Goal: Task Accomplishment & Management: Manage account settings

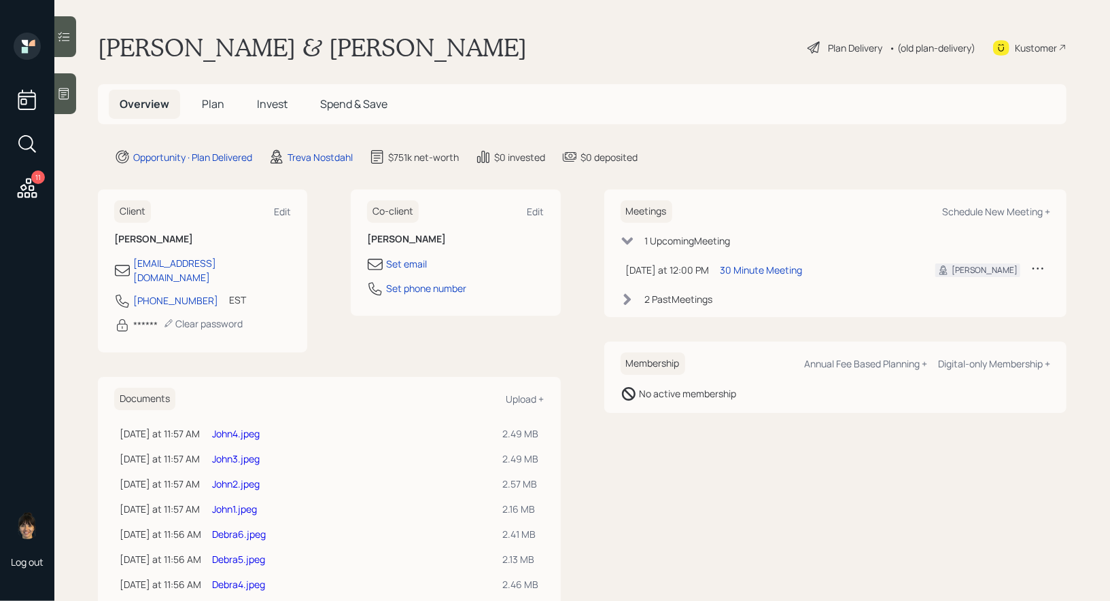
click at [811, 52] on icon at bounding box center [814, 47] width 16 height 16
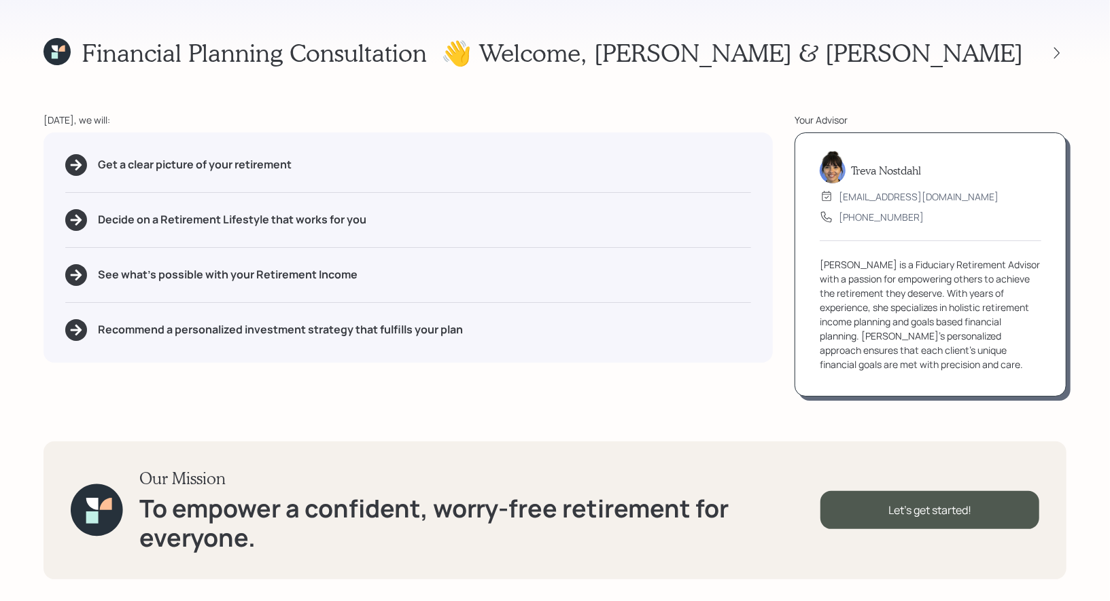
click at [50, 47] on icon at bounding box center [56, 51] width 27 height 27
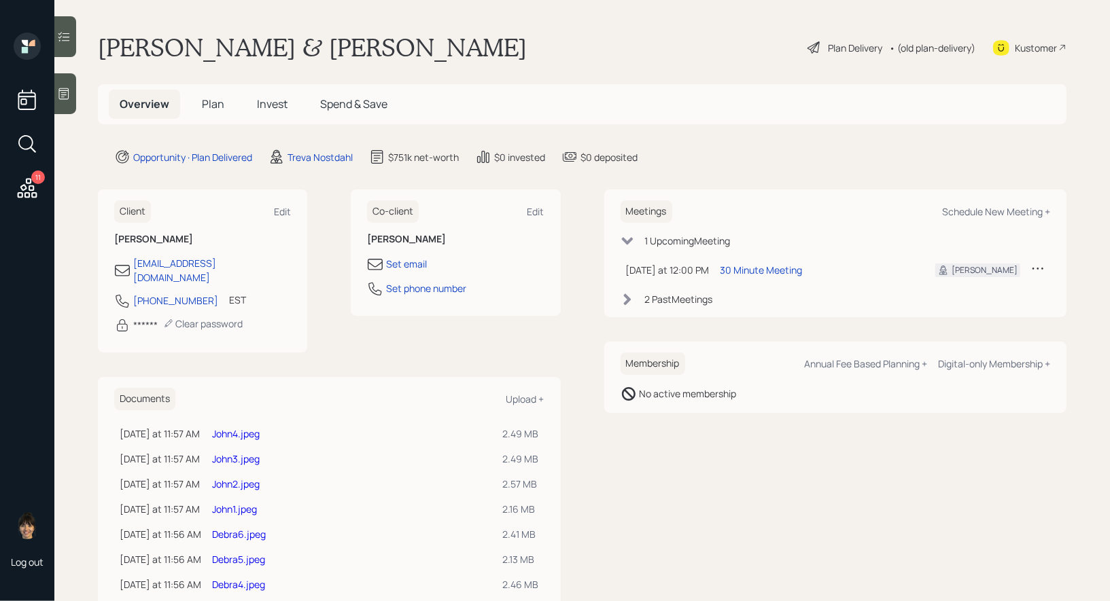
click at [275, 108] on span "Invest" at bounding box center [272, 104] width 31 height 15
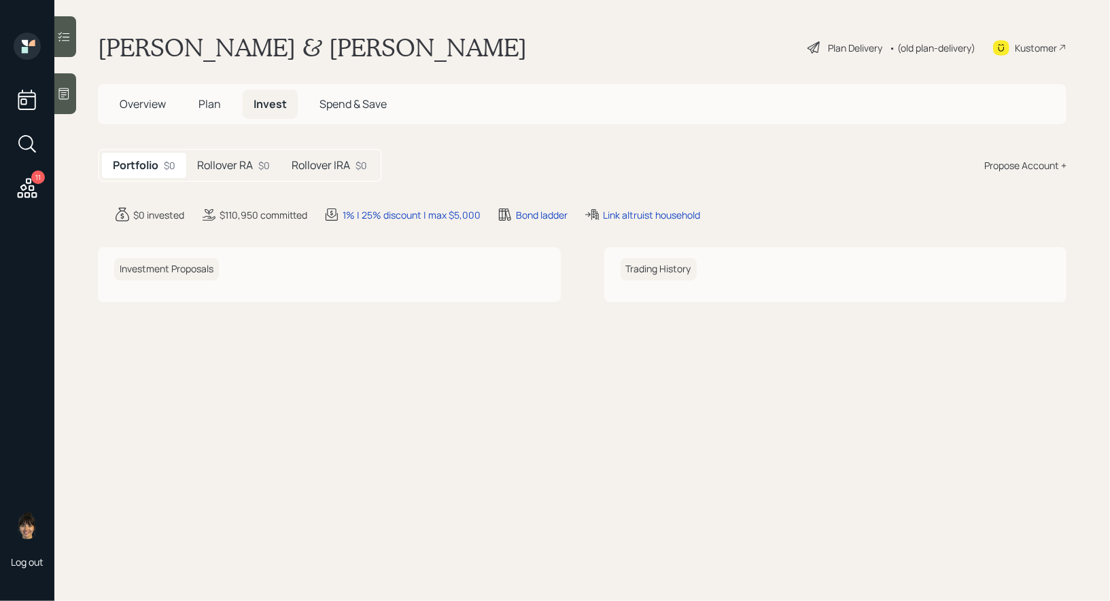
click at [230, 159] on h5 "Rollover RA" at bounding box center [225, 165] width 56 height 13
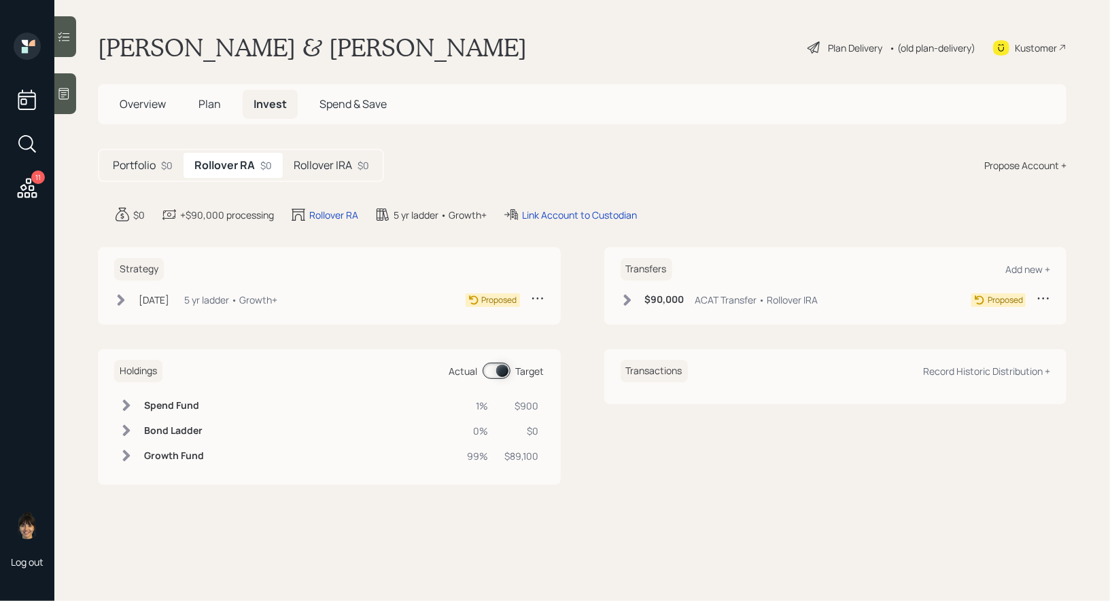
click at [341, 169] on h5 "Rollover IRA" at bounding box center [323, 165] width 58 height 13
click at [812, 46] on icon at bounding box center [814, 47] width 16 height 16
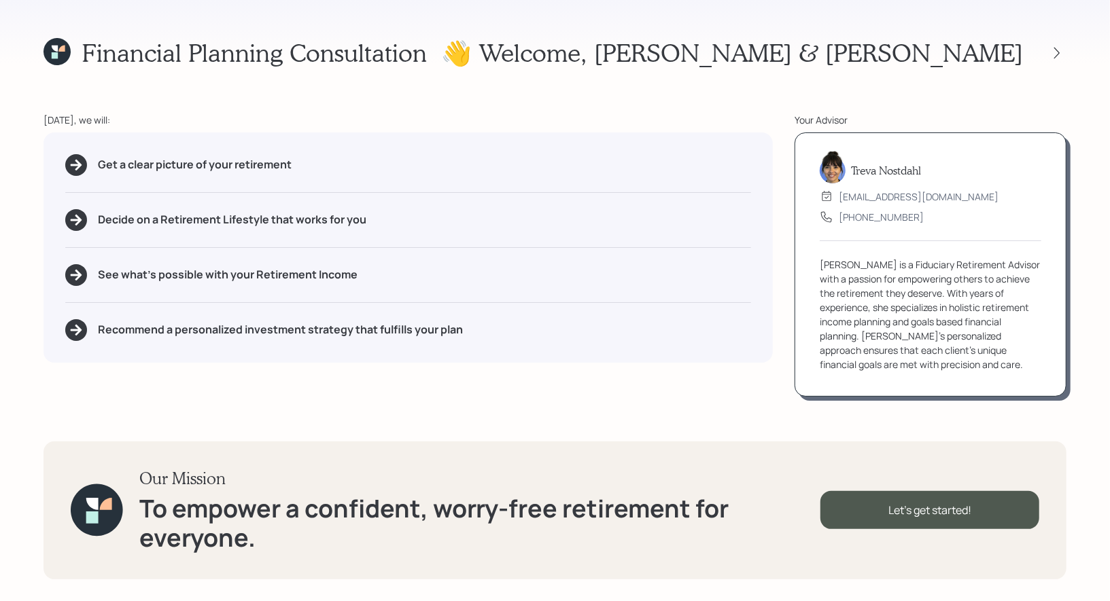
click at [52, 46] on icon at bounding box center [55, 49] width 6 height 6
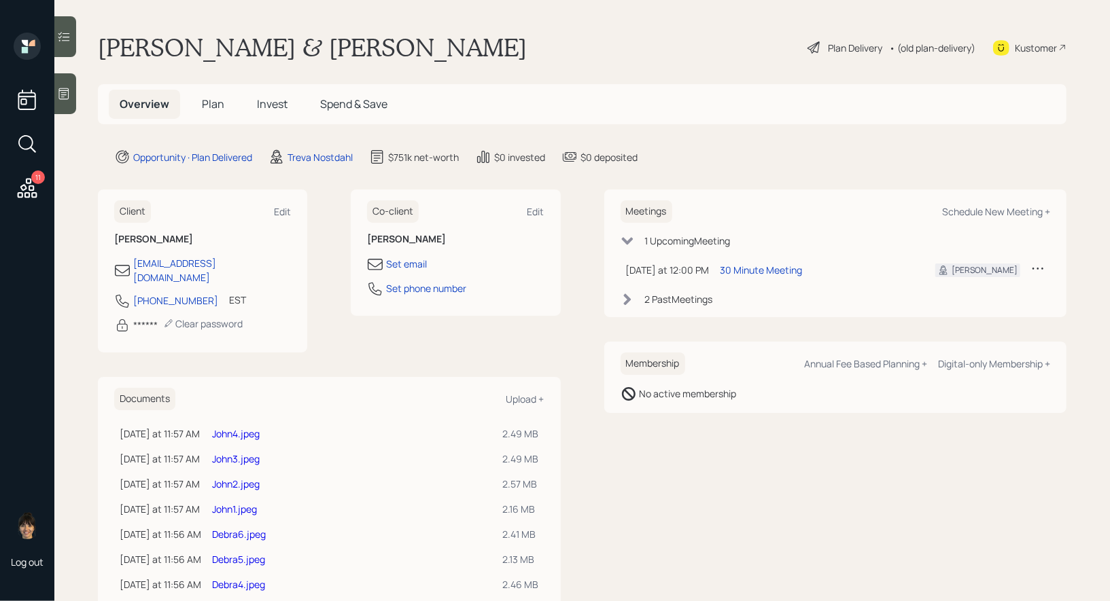
click at [277, 98] on span "Invest" at bounding box center [272, 104] width 31 height 15
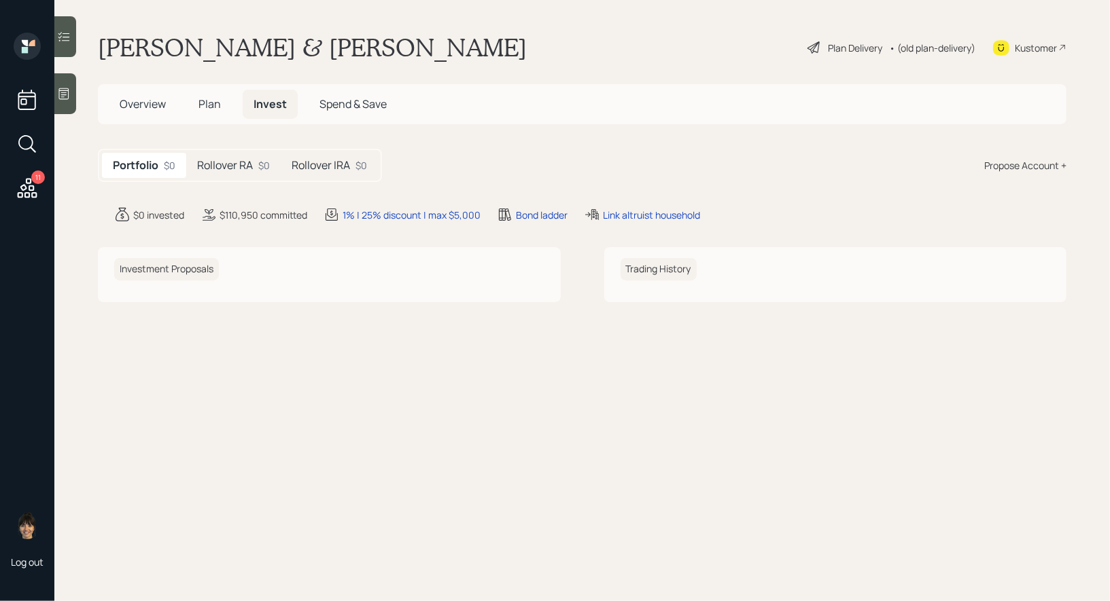
click at [205, 108] on span "Plan" at bounding box center [209, 104] width 22 height 15
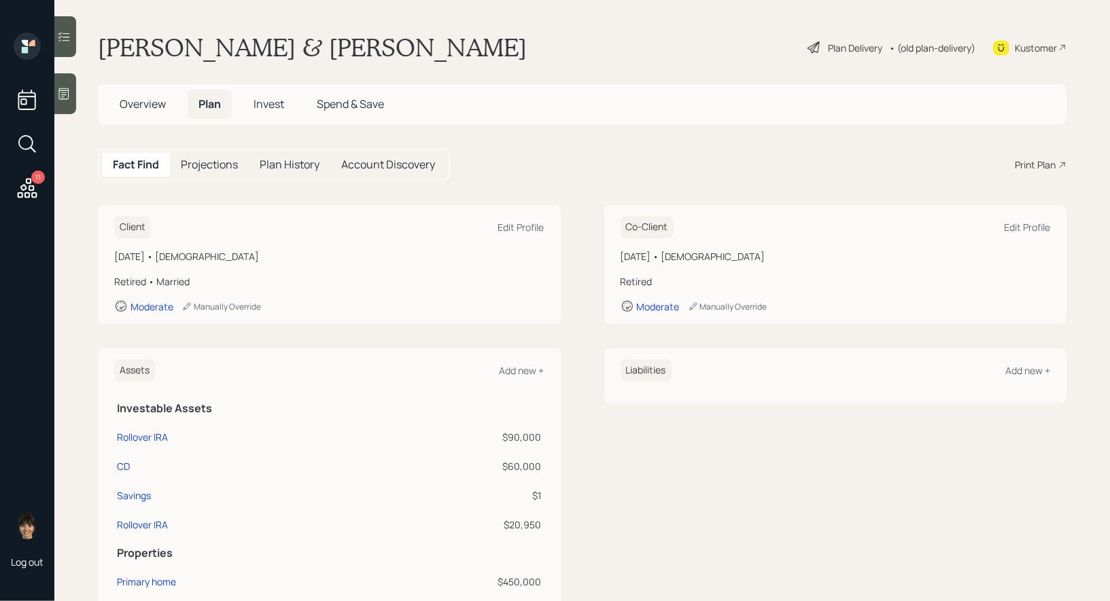
click at [812, 46] on icon at bounding box center [813, 47] width 12 height 12
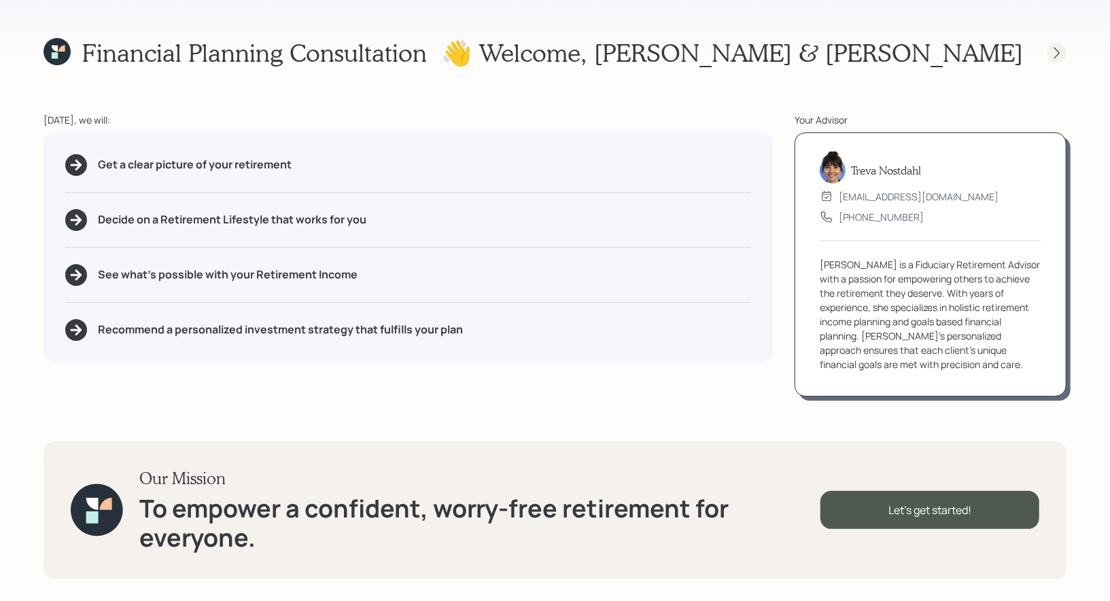
click at [871, 56] on icon at bounding box center [1056, 53] width 5 height 12
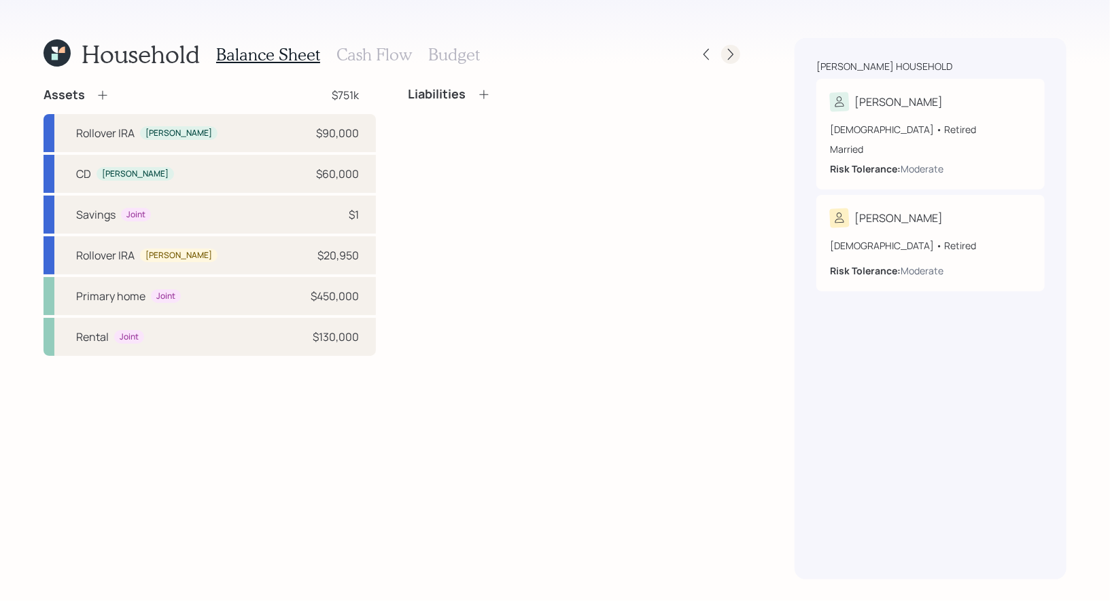
click at [731, 52] on icon at bounding box center [731, 55] width 14 height 14
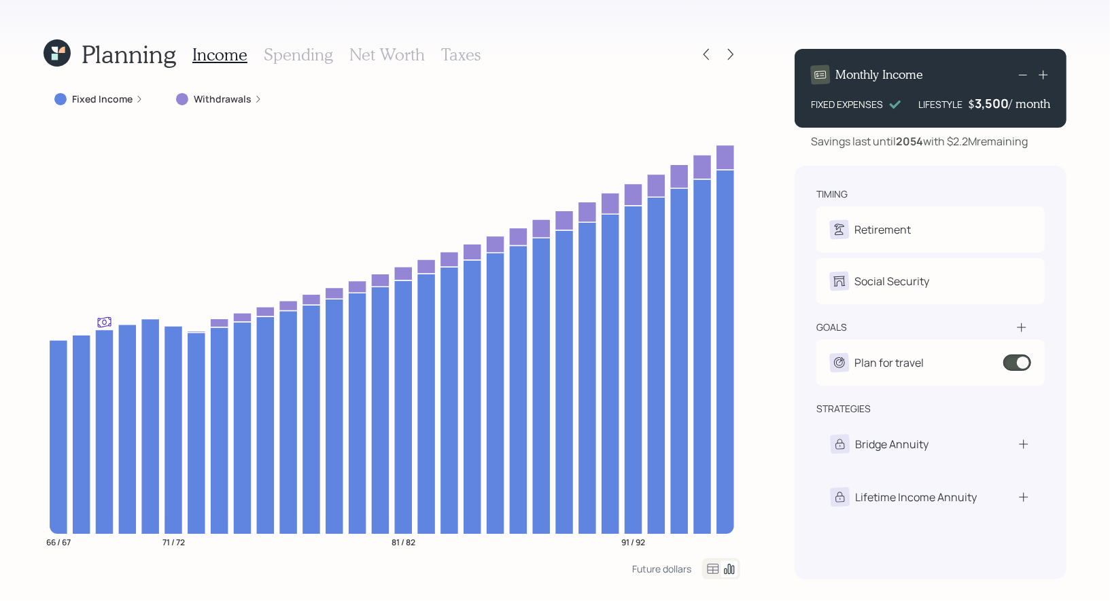
click at [385, 58] on h3 "Net Worth" at bounding box center [386, 55] width 75 height 20
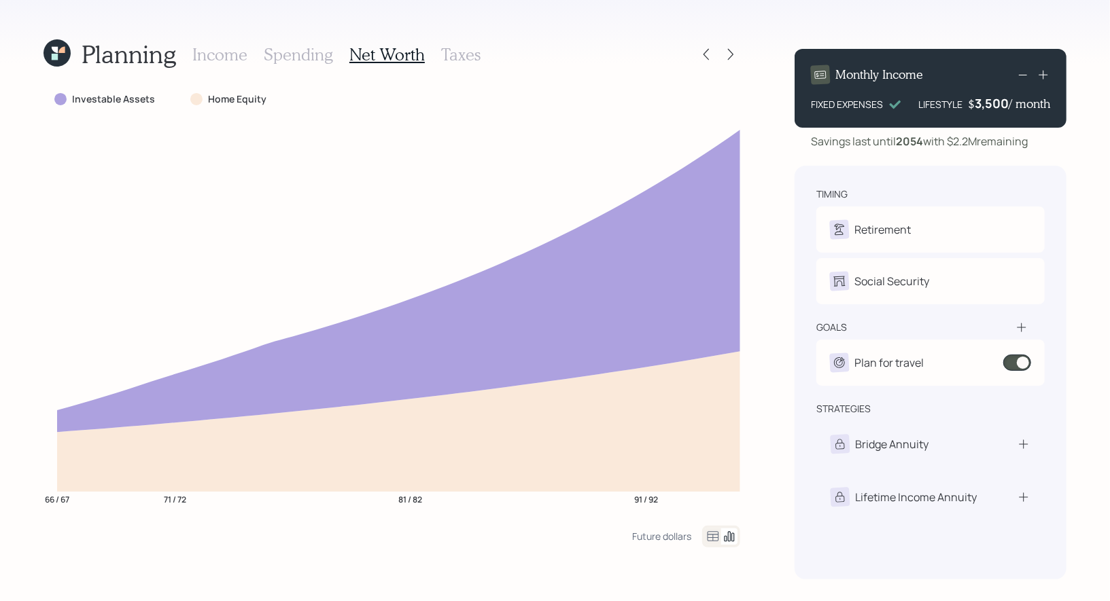
click at [53, 62] on icon at bounding box center [56, 52] width 27 height 27
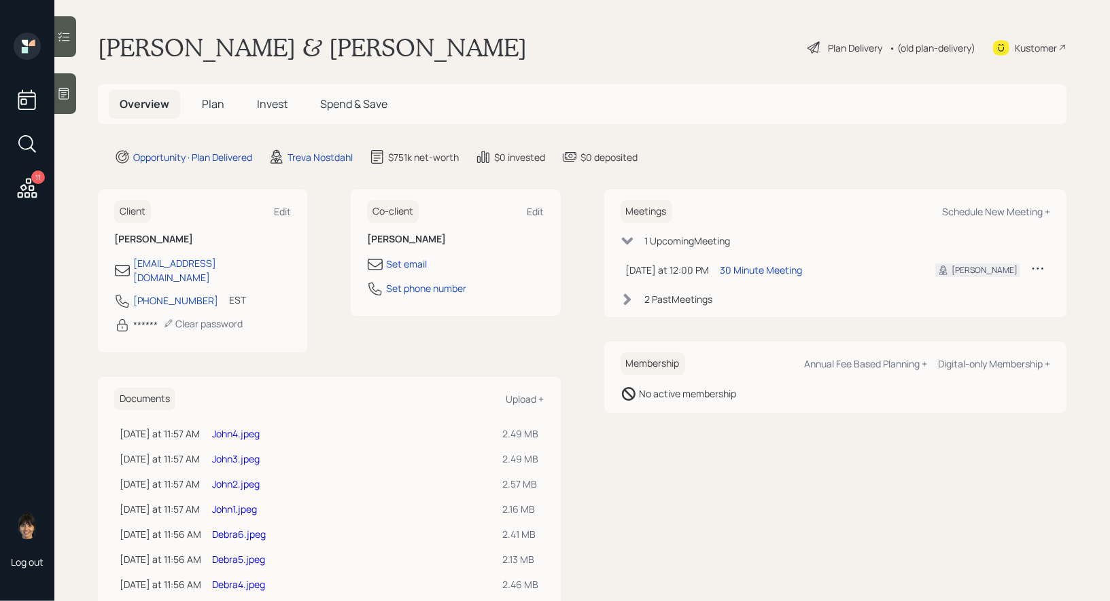
click at [268, 104] on span "Invest" at bounding box center [272, 104] width 31 height 15
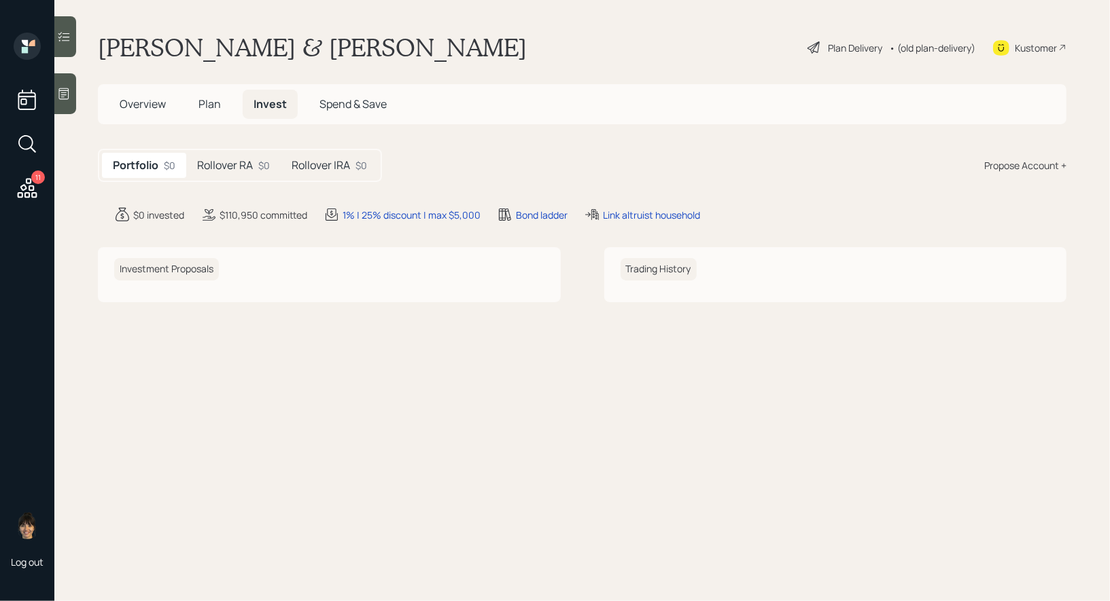
click at [207, 100] on span "Plan" at bounding box center [209, 104] width 22 height 15
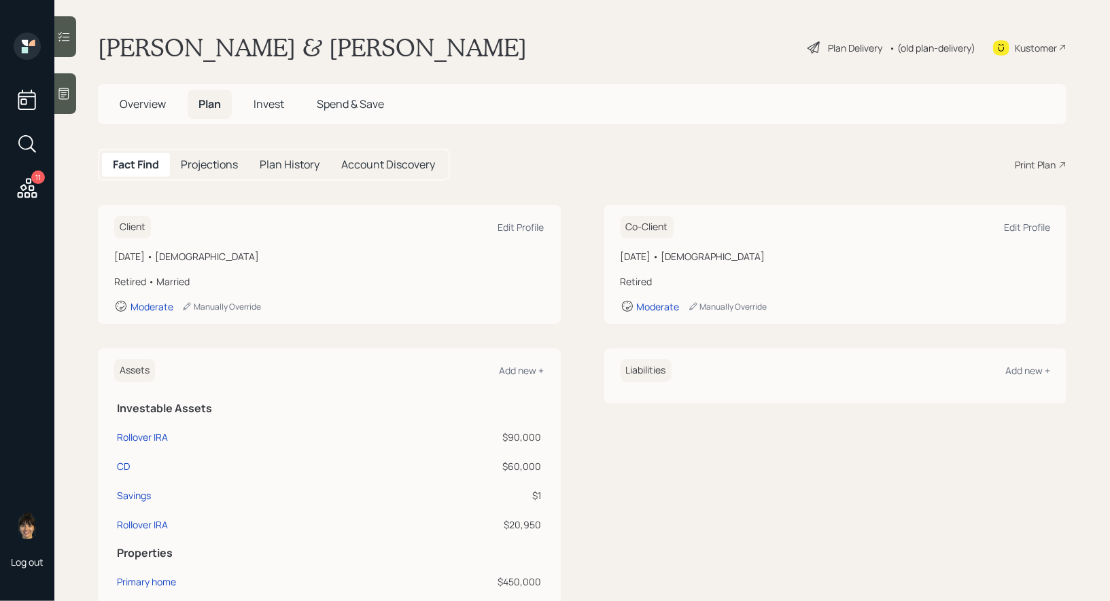
click at [141, 95] on h5 "Overview" at bounding box center [143, 104] width 68 height 29
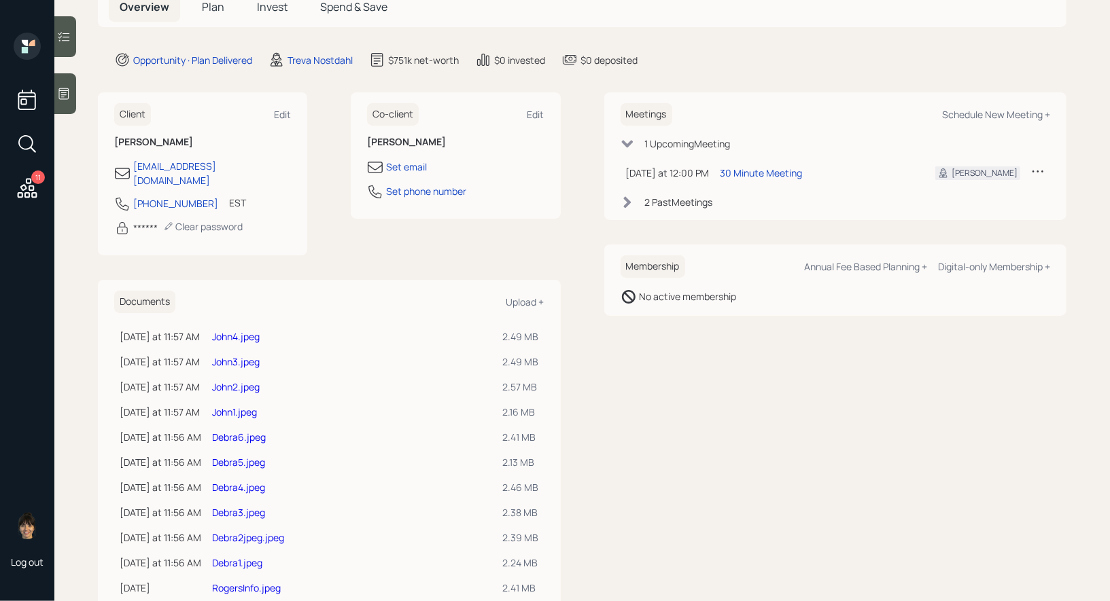
scroll to position [126, 0]
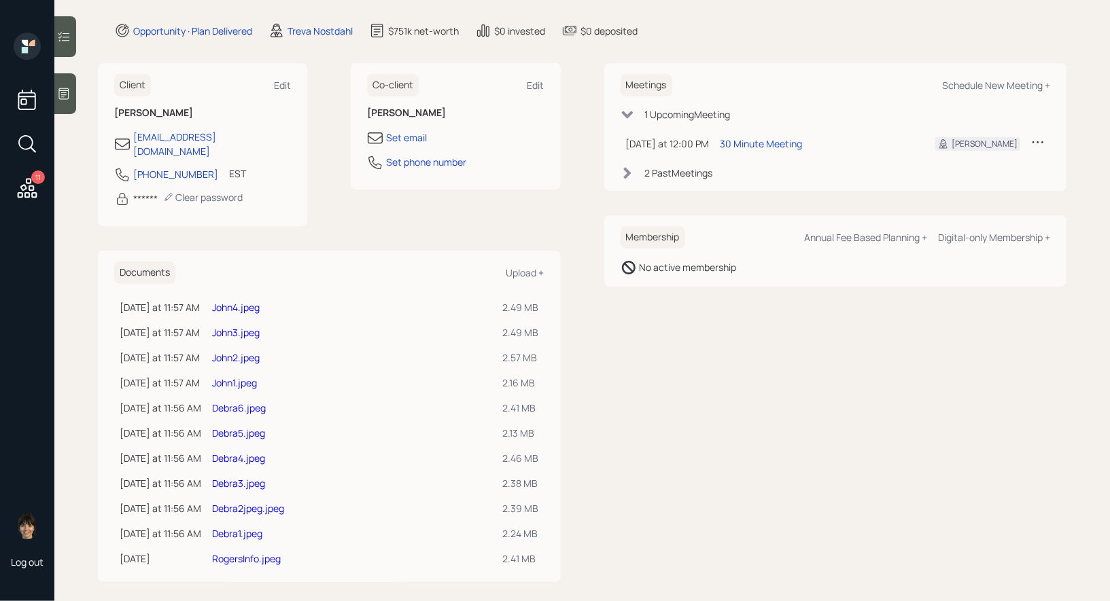
click at [227, 527] on link "Debra1.jpeg" at bounding box center [237, 533] width 50 height 13
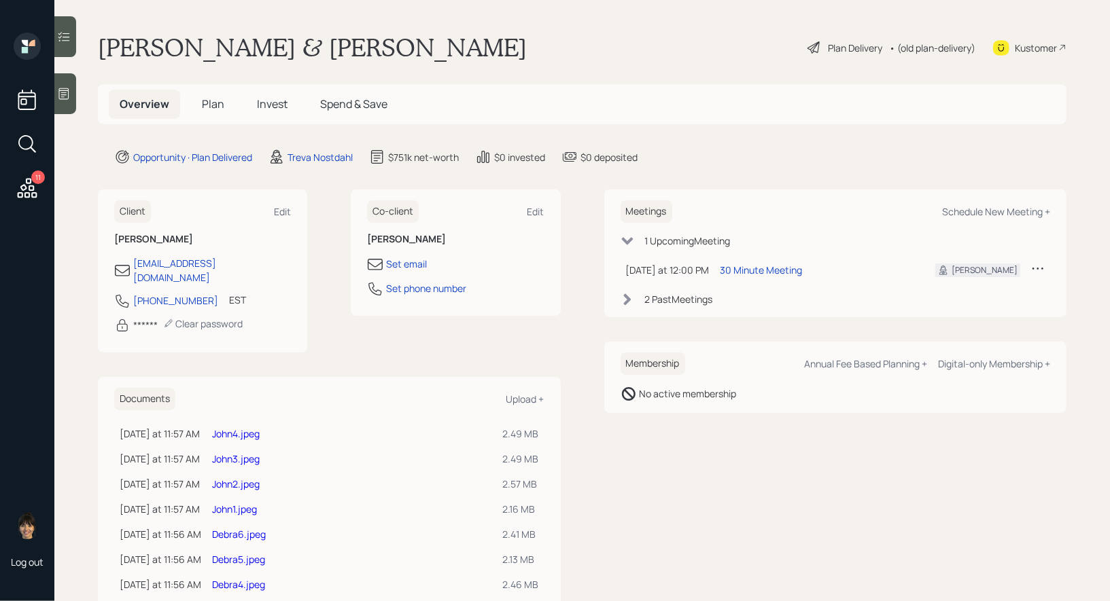
click at [922, 45] on div "• (old plan-delivery)" at bounding box center [932, 48] width 86 height 14
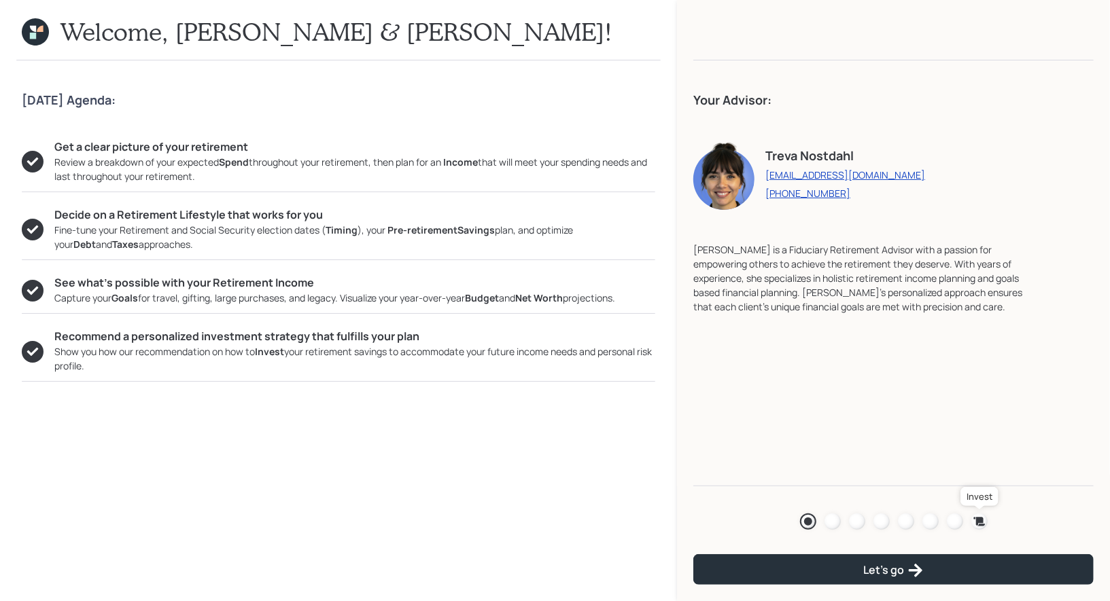
click at [981, 518] on icon at bounding box center [979, 521] width 12 height 9
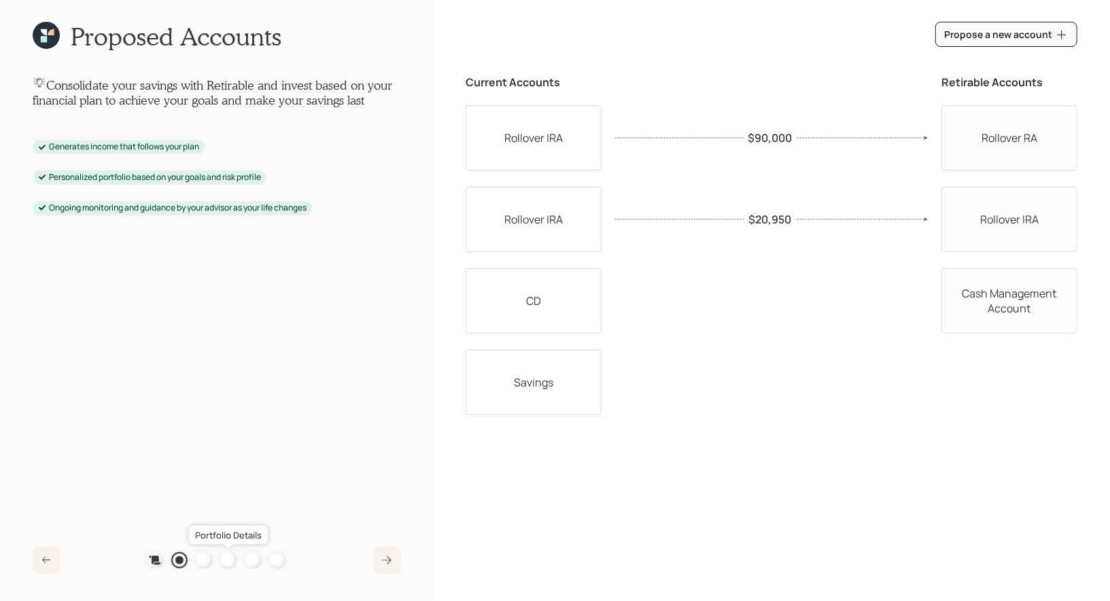
click at [228, 562] on div at bounding box center [228, 561] width 16 height 16
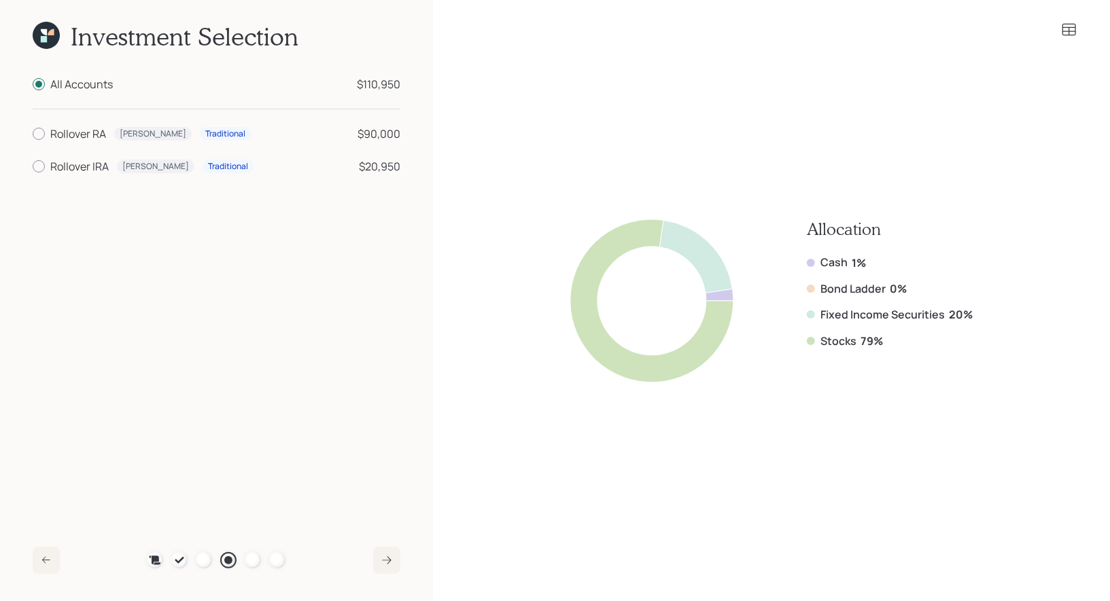
click at [48, 41] on icon at bounding box center [46, 35] width 27 height 27
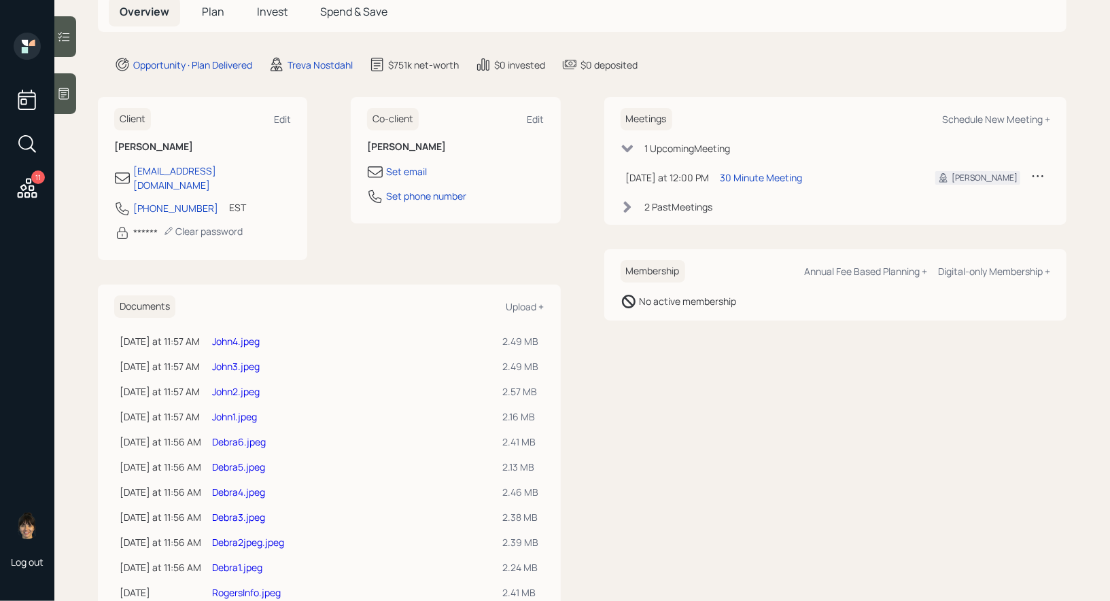
scroll to position [126, 0]
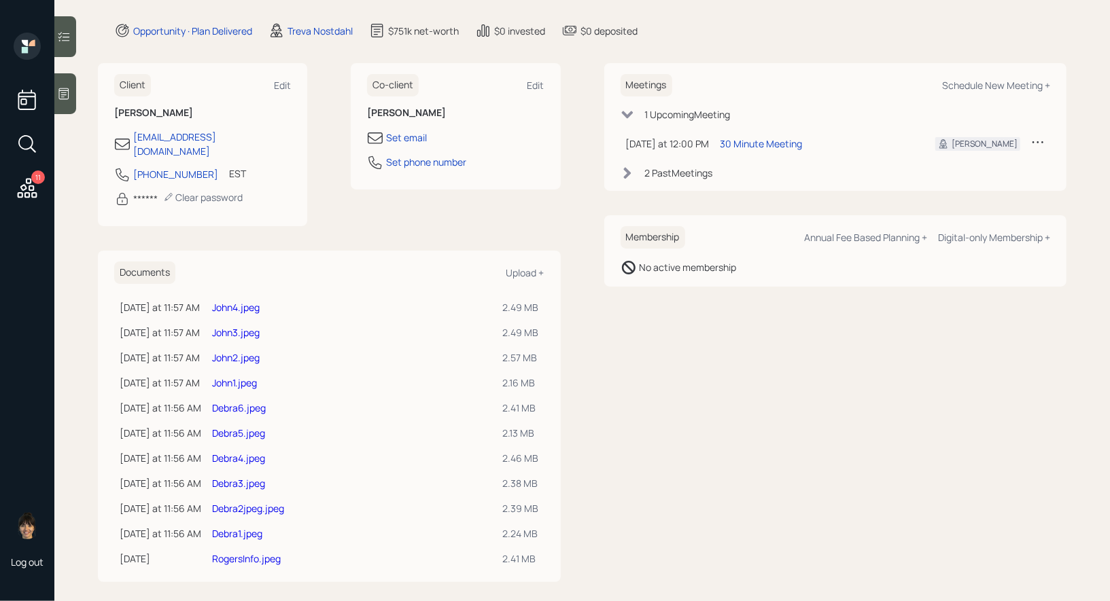
click at [226, 502] on link "Debra2jpeg.jpeg" at bounding box center [248, 508] width 72 height 13
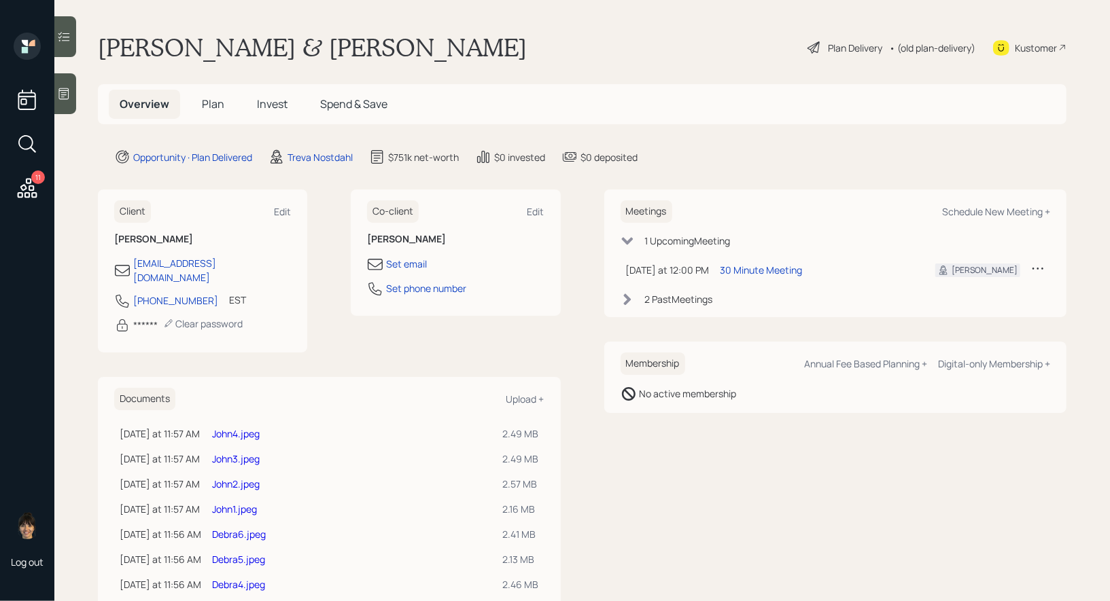
scroll to position [126, 0]
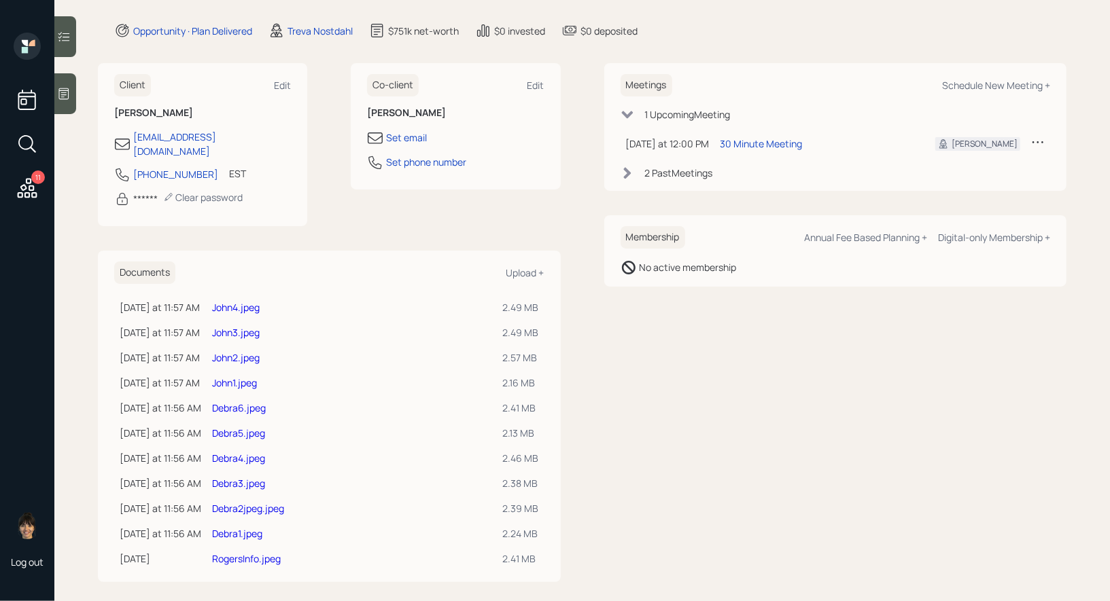
click at [230, 477] on link "Debra3.jpeg" at bounding box center [238, 483] width 53 height 13
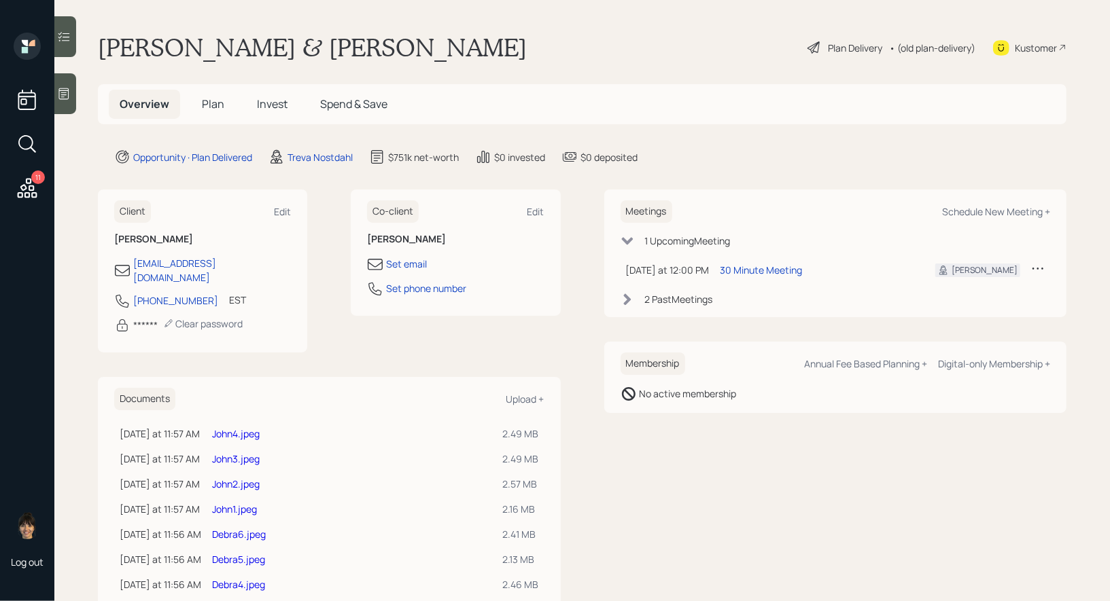
scroll to position [126, 0]
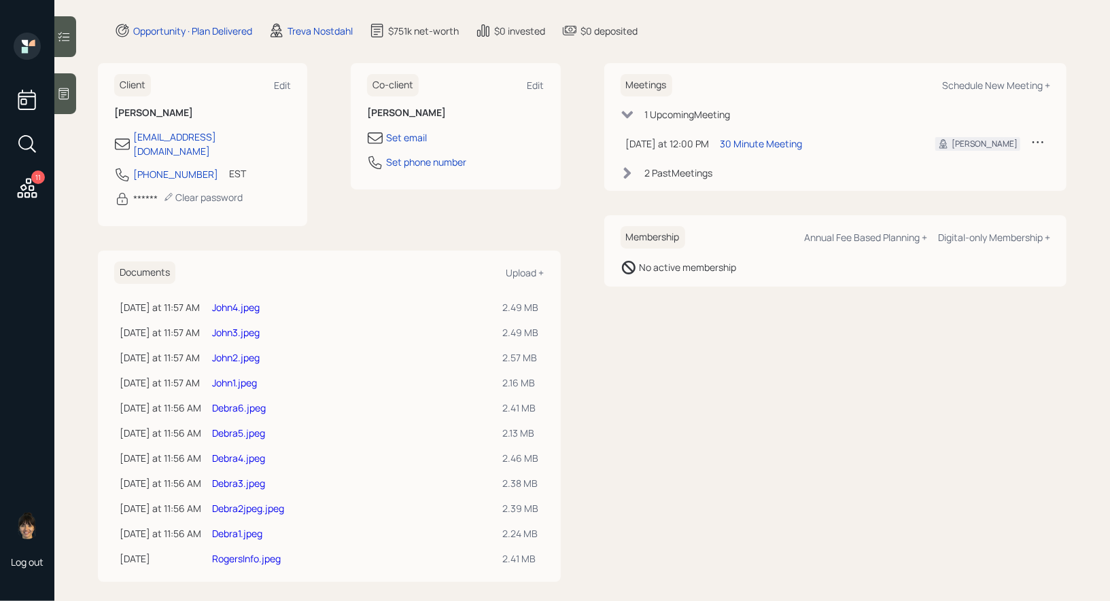
click at [226, 452] on link "Debra4.jpeg" at bounding box center [238, 458] width 53 height 13
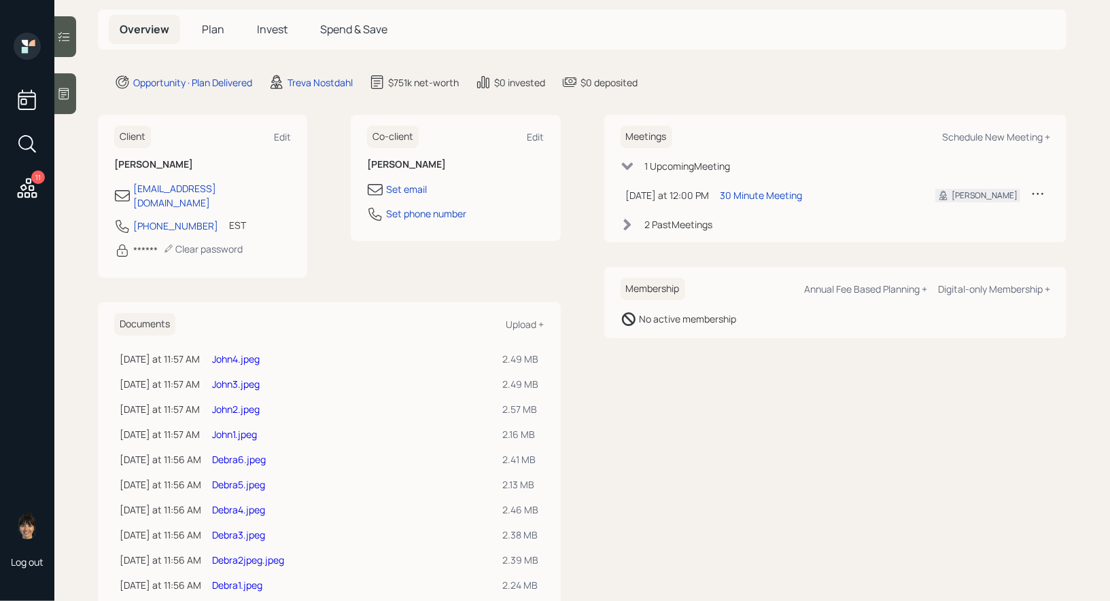
scroll to position [126, 0]
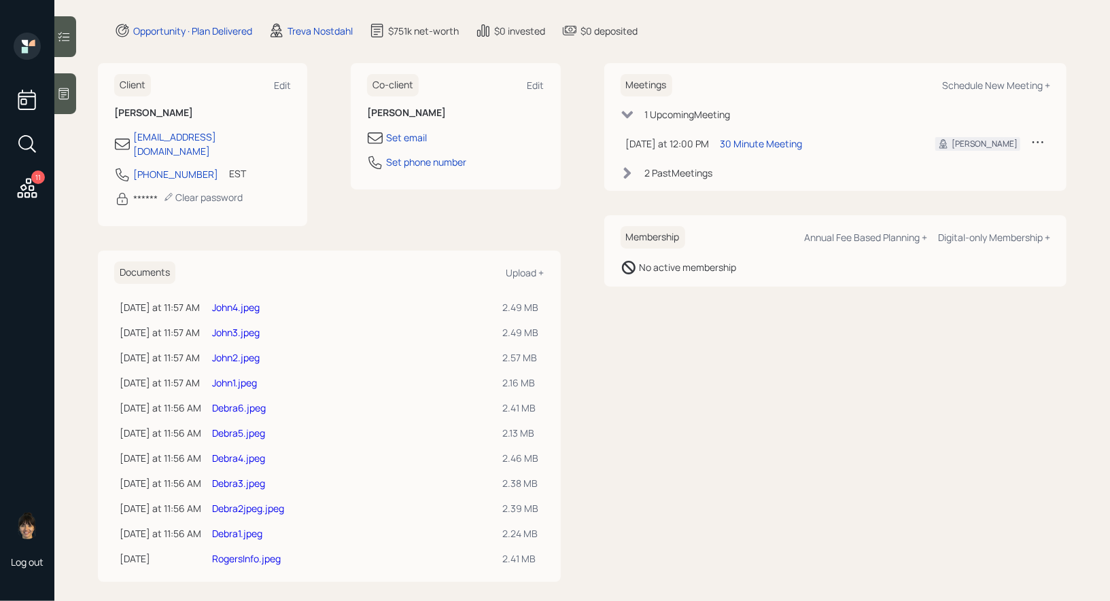
click at [224, 427] on link "Debra5.jpeg" at bounding box center [238, 433] width 53 height 13
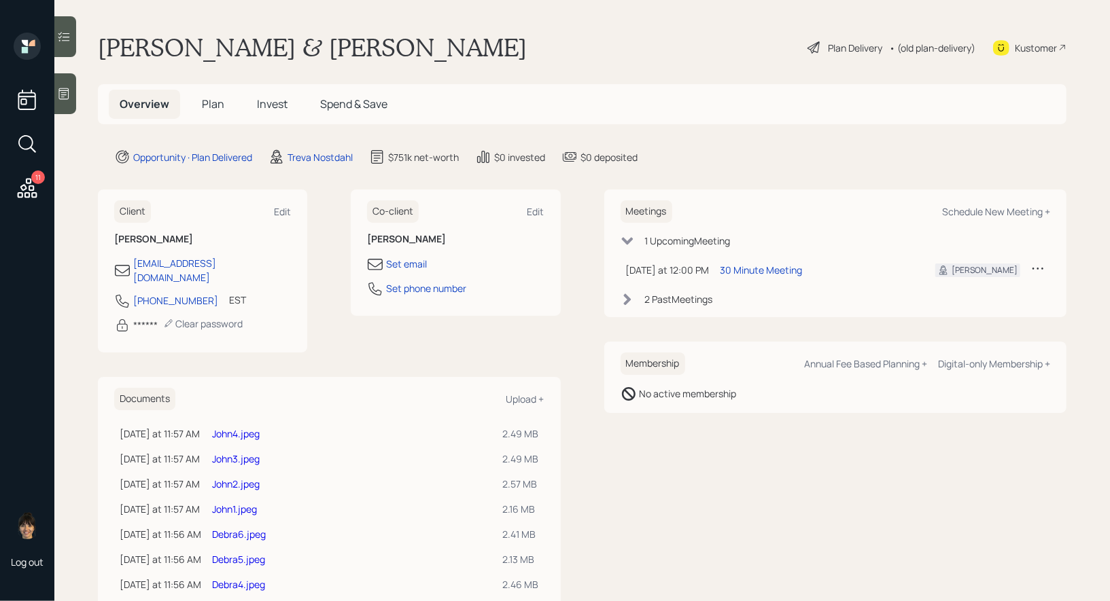
scroll to position [126, 0]
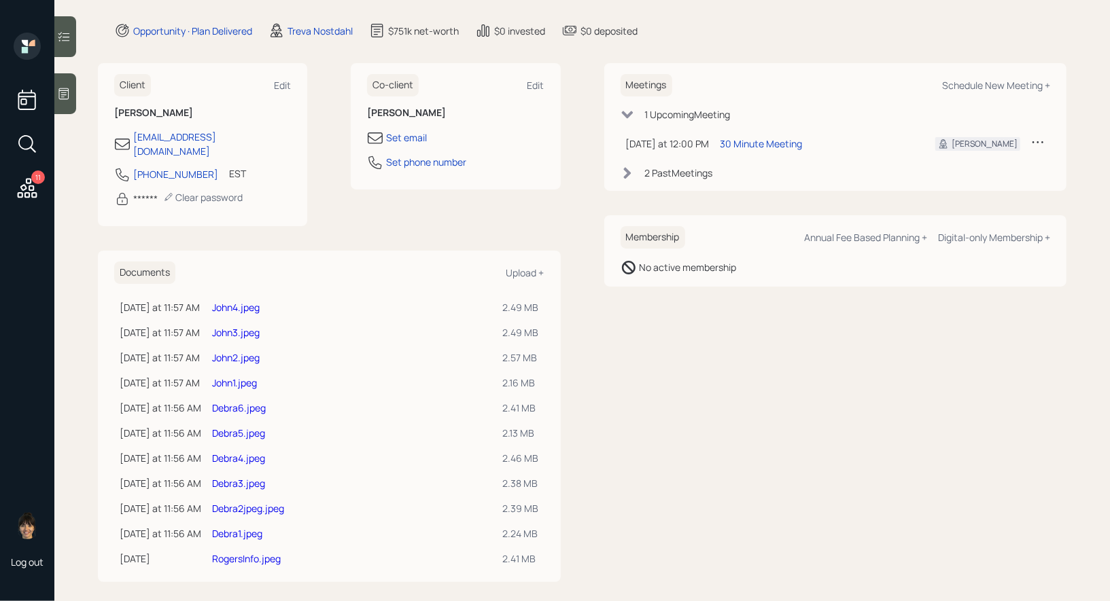
click at [235, 402] on link "Debra6.jpeg" at bounding box center [239, 408] width 54 height 13
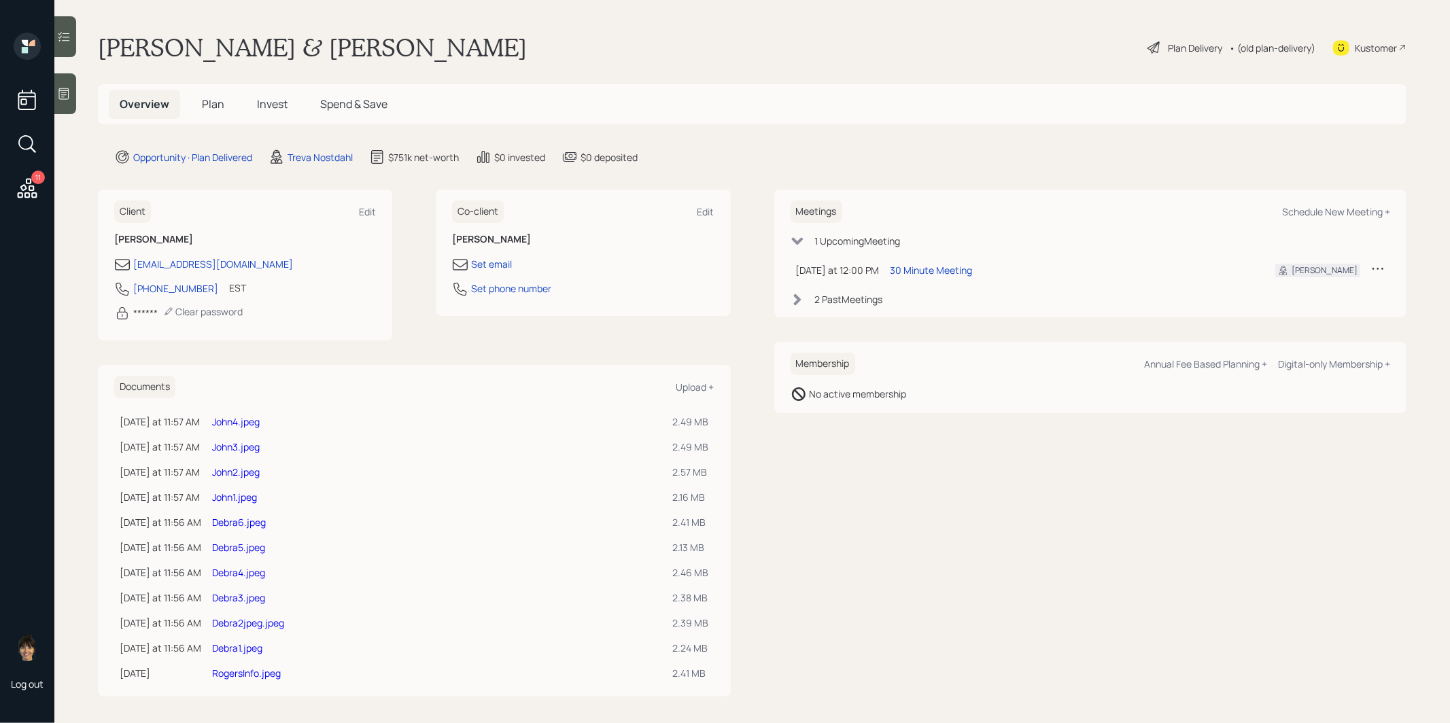
click at [273, 105] on span "Invest" at bounding box center [272, 104] width 31 height 15
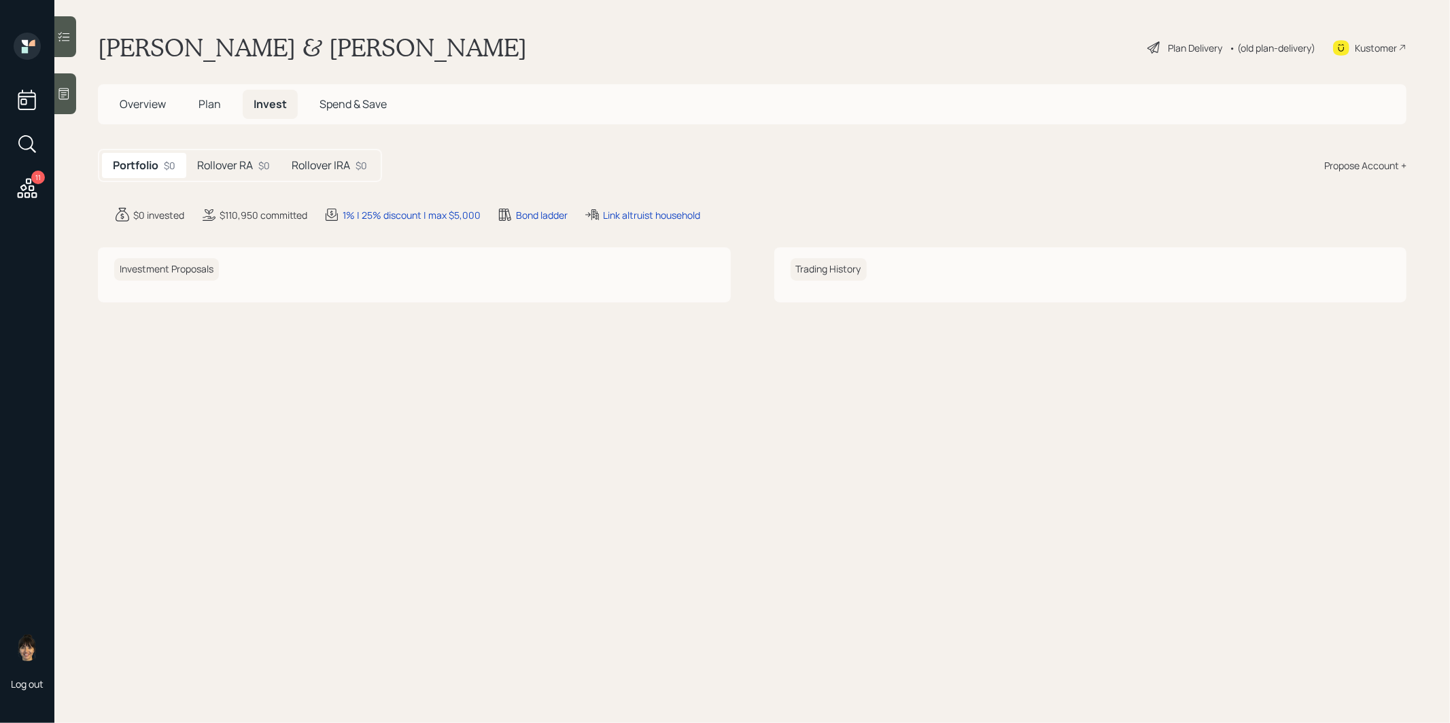
click at [1179, 47] on div "Plan Delivery" at bounding box center [1195, 48] width 54 height 14
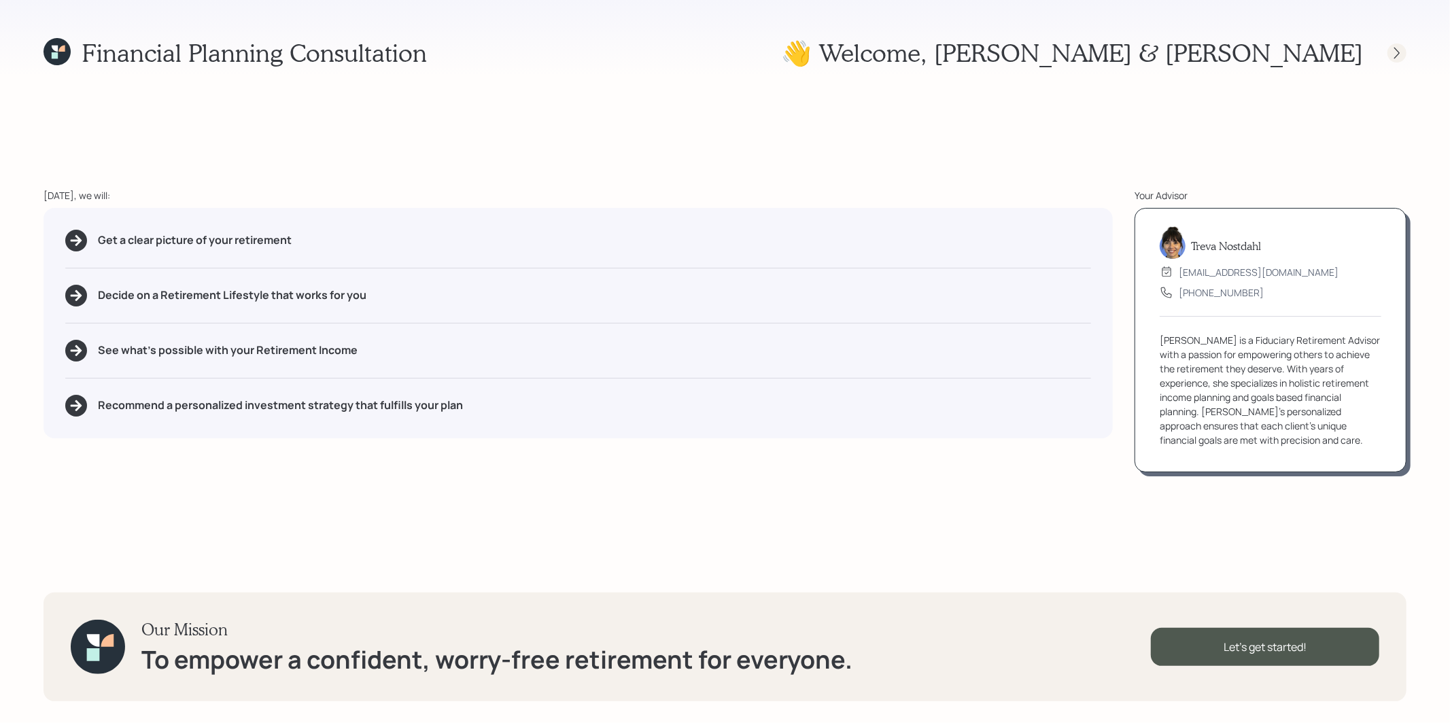
click at [1399, 53] on icon at bounding box center [1396, 53] width 5 height 12
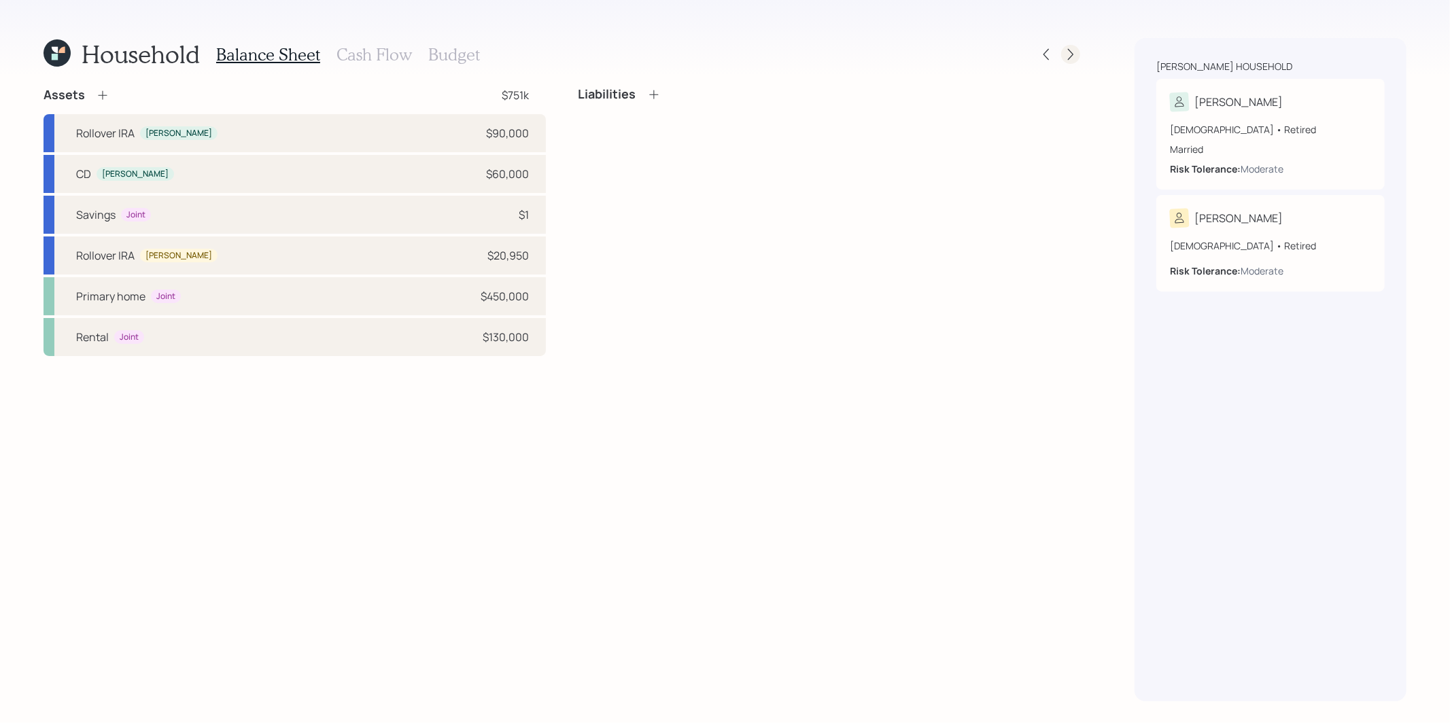
click at [1070, 51] on icon at bounding box center [1071, 55] width 14 height 14
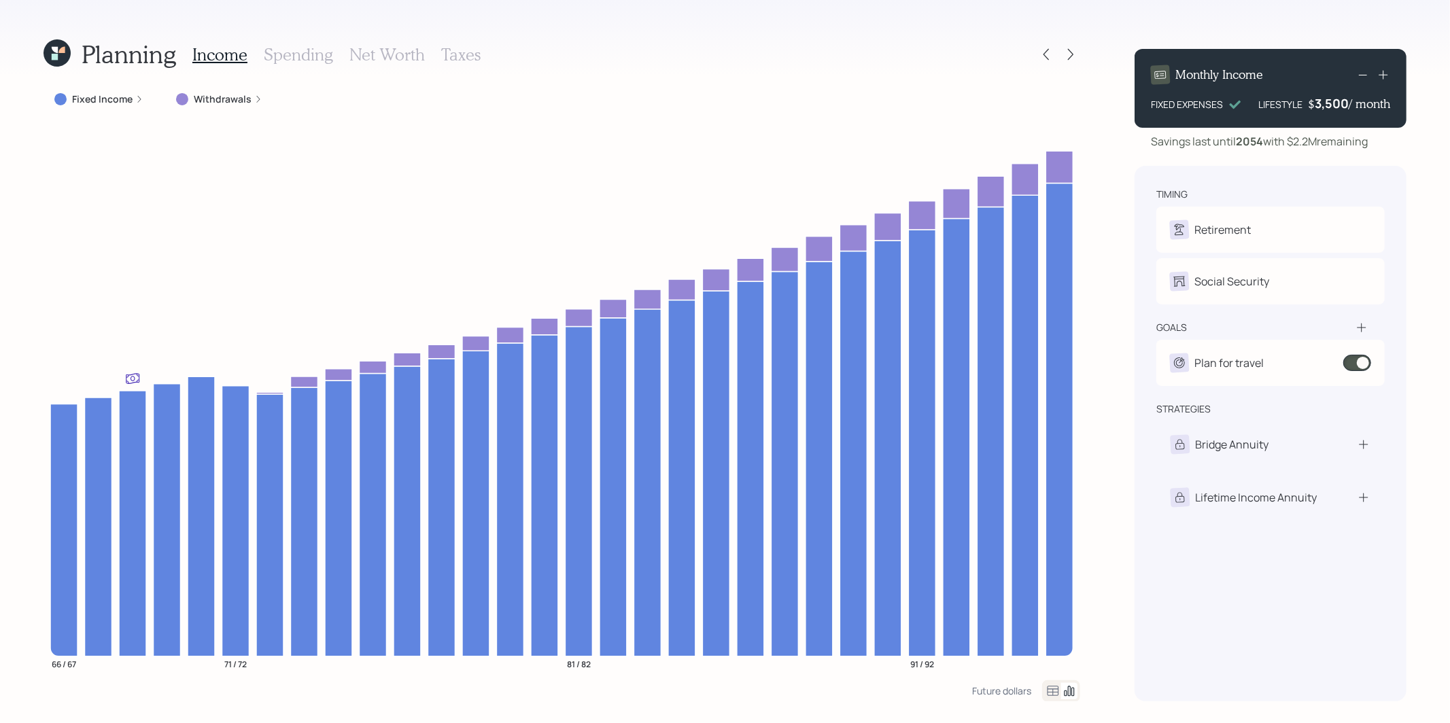
click at [1070, 51] on icon at bounding box center [1071, 55] width 14 height 14
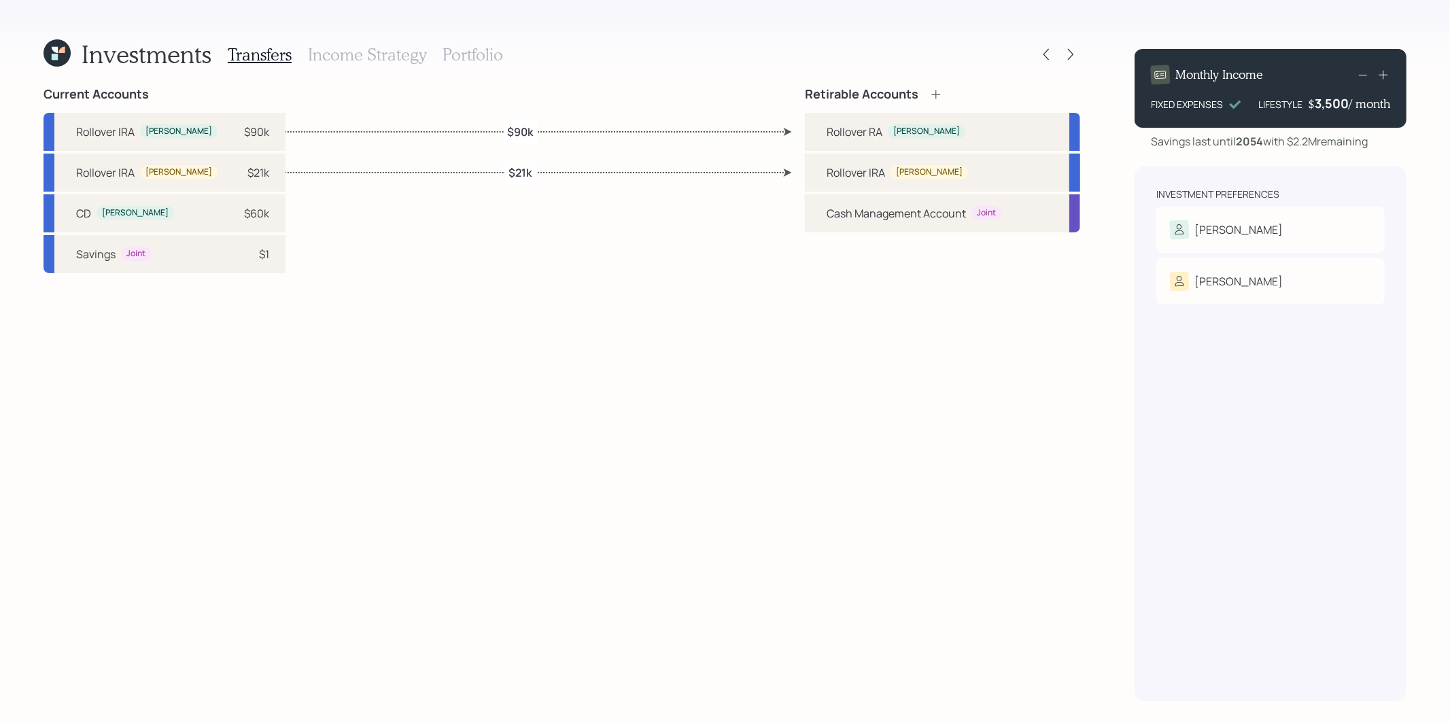
click at [1070, 51] on icon at bounding box center [1071, 55] width 14 height 14
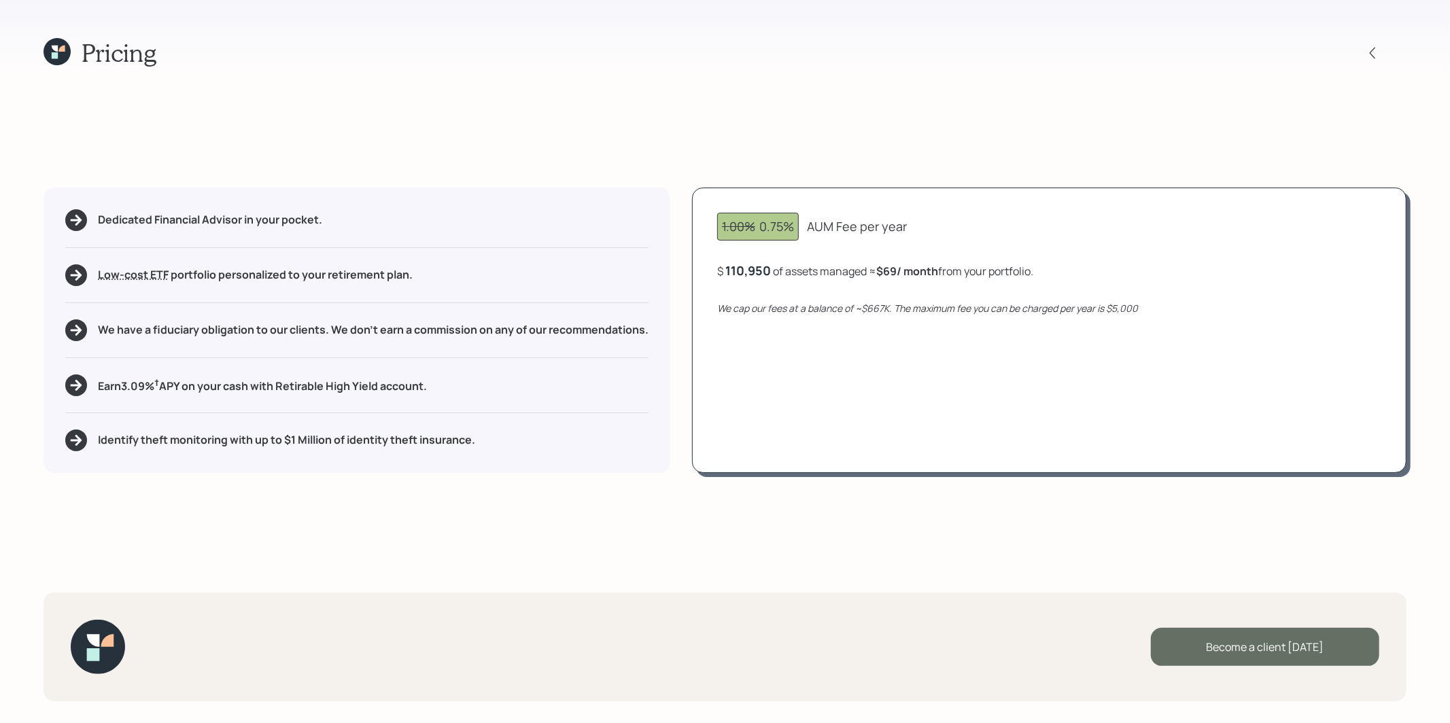
click at [1251, 653] on div "Become a client today" at bounding box center [1265, 647] width 228 height 38
click at [1208, 646] on div "Go to Altruist" at bounding box center [1265, 647] width 228 height 38
click at [57, 50] on icon at bounding box center [55, 49] width 6 height 6
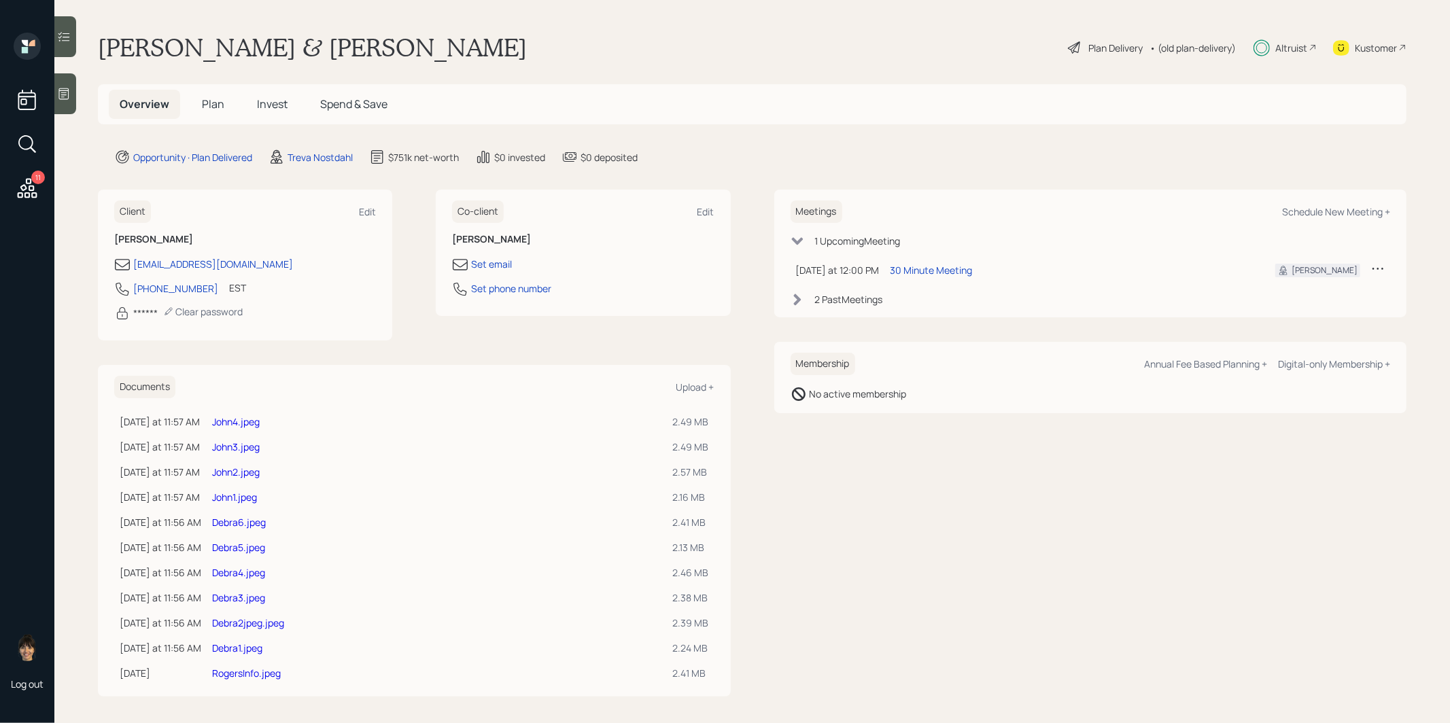
click at [266, 102] on span "Invest" at bounding box center [272, 104] width 31 height 15
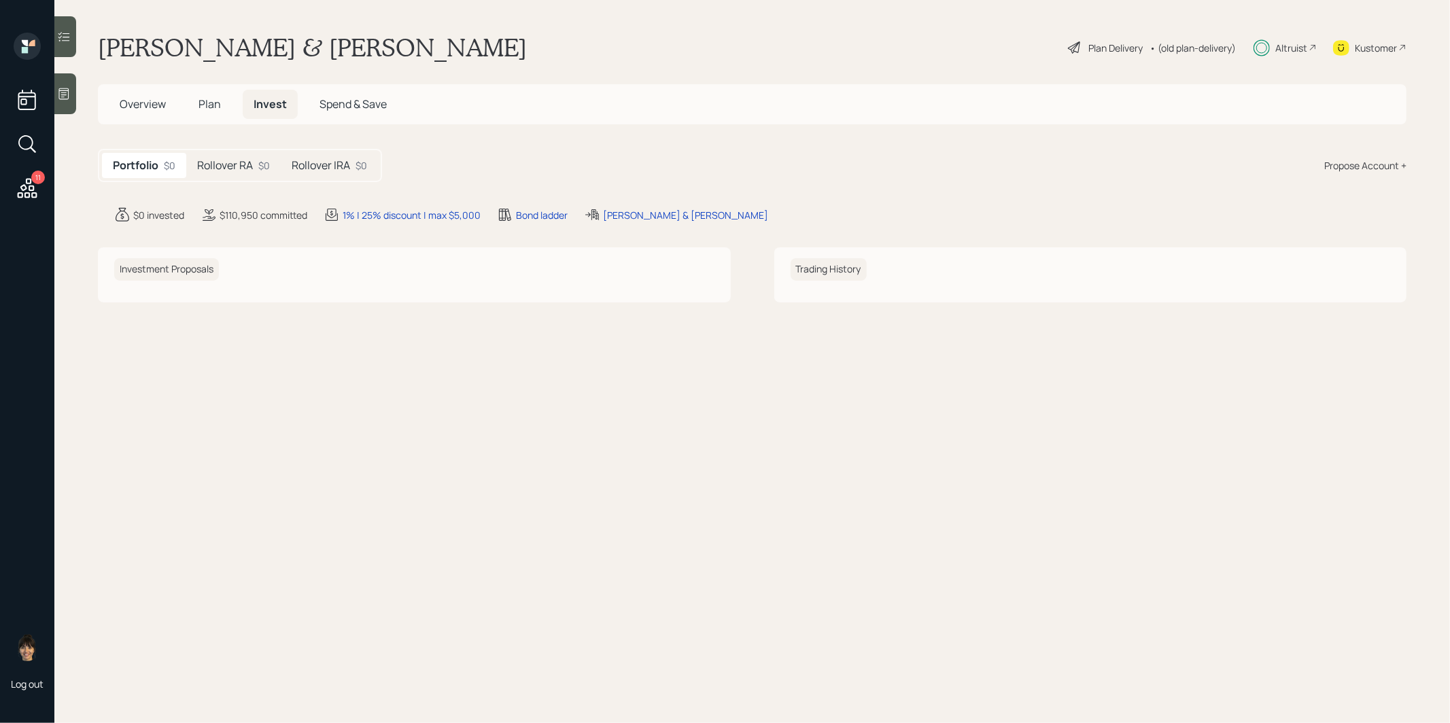
click at [312, 168] on h5 "Rollover IRA" at bounding box center [321, 165] width 58 height 13
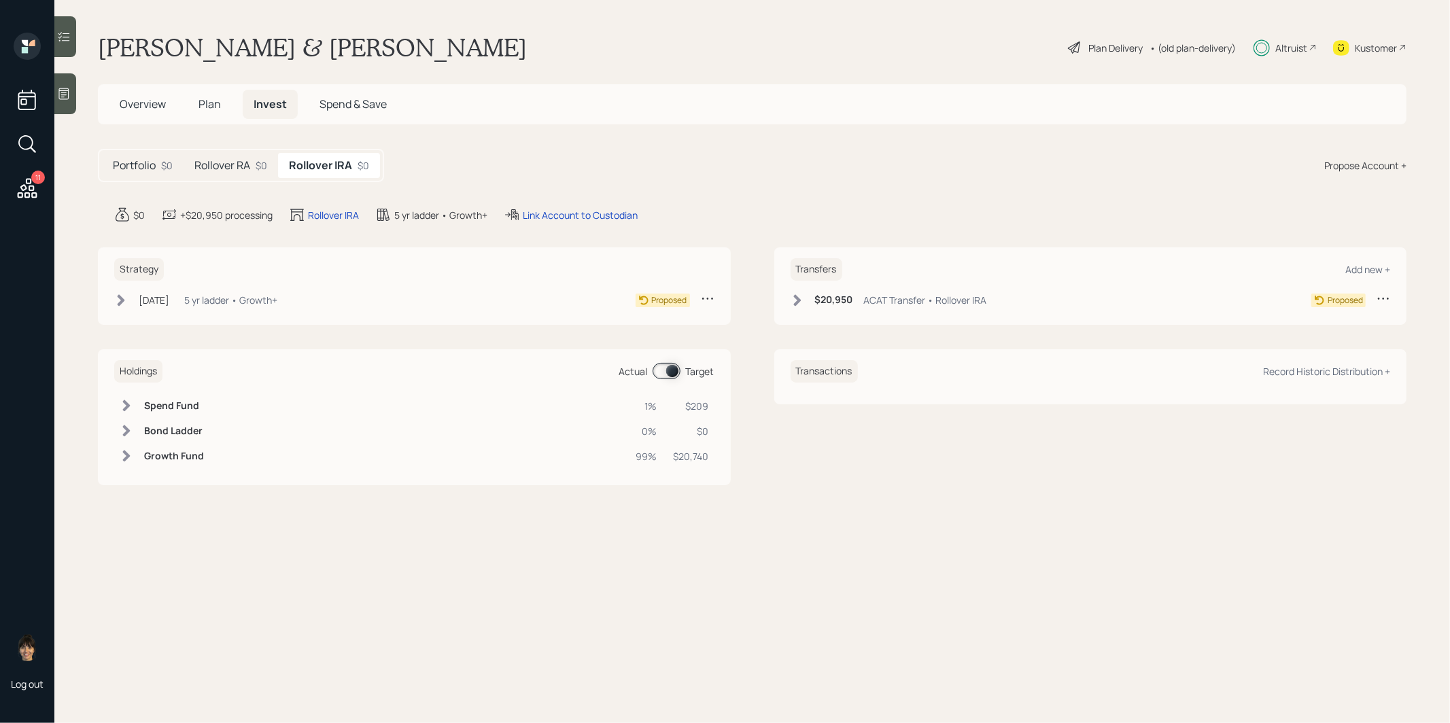
click at [795, 298] on icon at bounding box center [797, 301] width 14 height 14
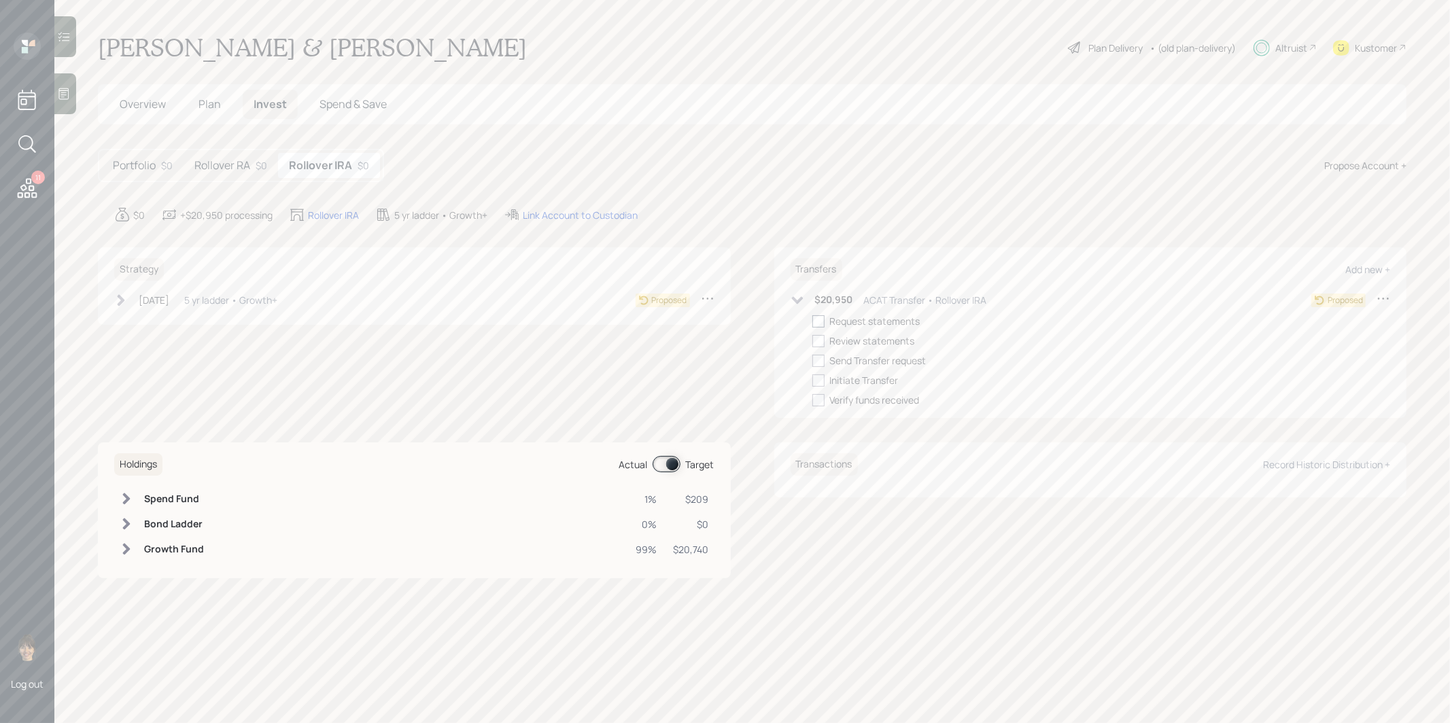
click at [818, 320] on div at bounding box center [818, 321] width 12 height 12
click at [812, 321] on input "checkbox" at bounding box center [812, 321] width 1 height 1
checkbox input "true"
click at [122, 298] on icon at bounding box center [121, 300] width 7 height 12
click at [143, 321] on div at bounding box center [142, 321] width 12 height 12
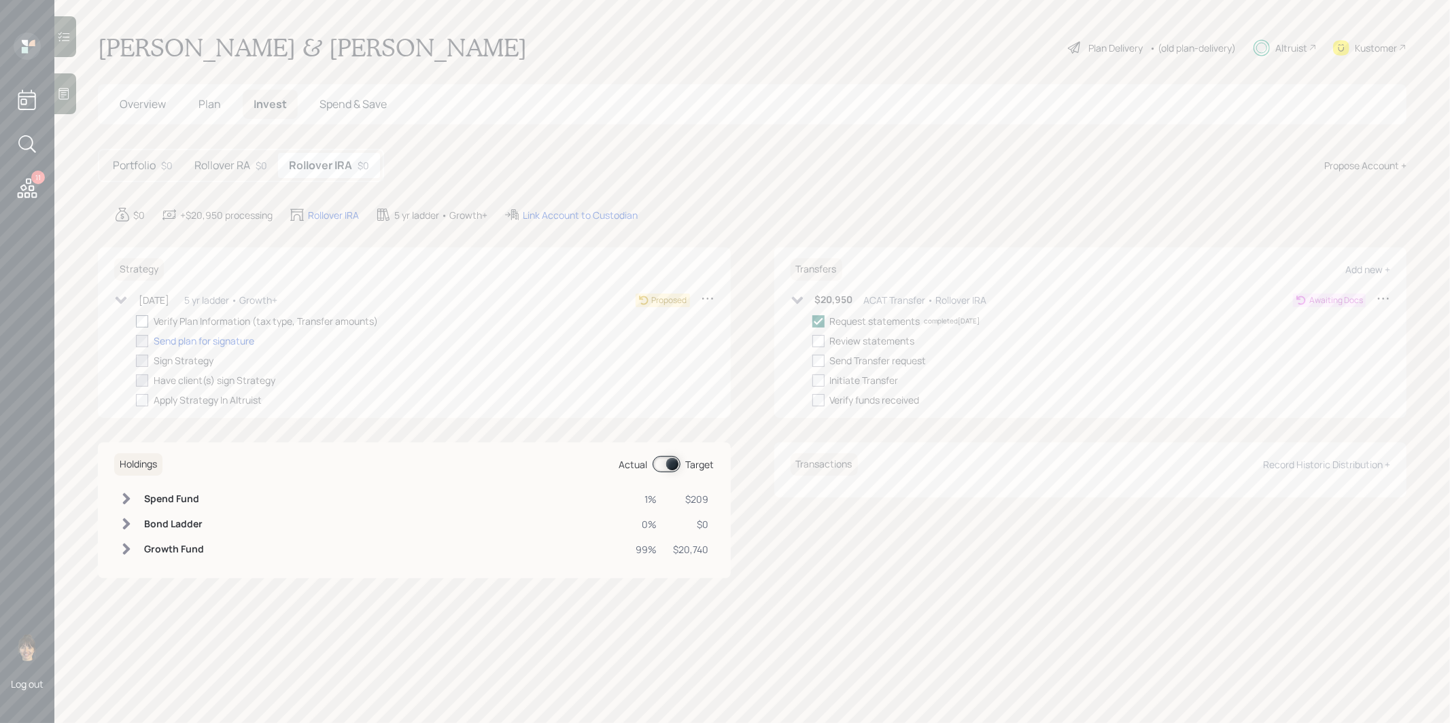
click at [136, 321] on input "checkbox" at bounding box center [135, 321] width 1 height 1
checkbox input "true"
click at [256, 161] on div "Rollover RA $0" at bounding box center [231, 165] width 94 height 25
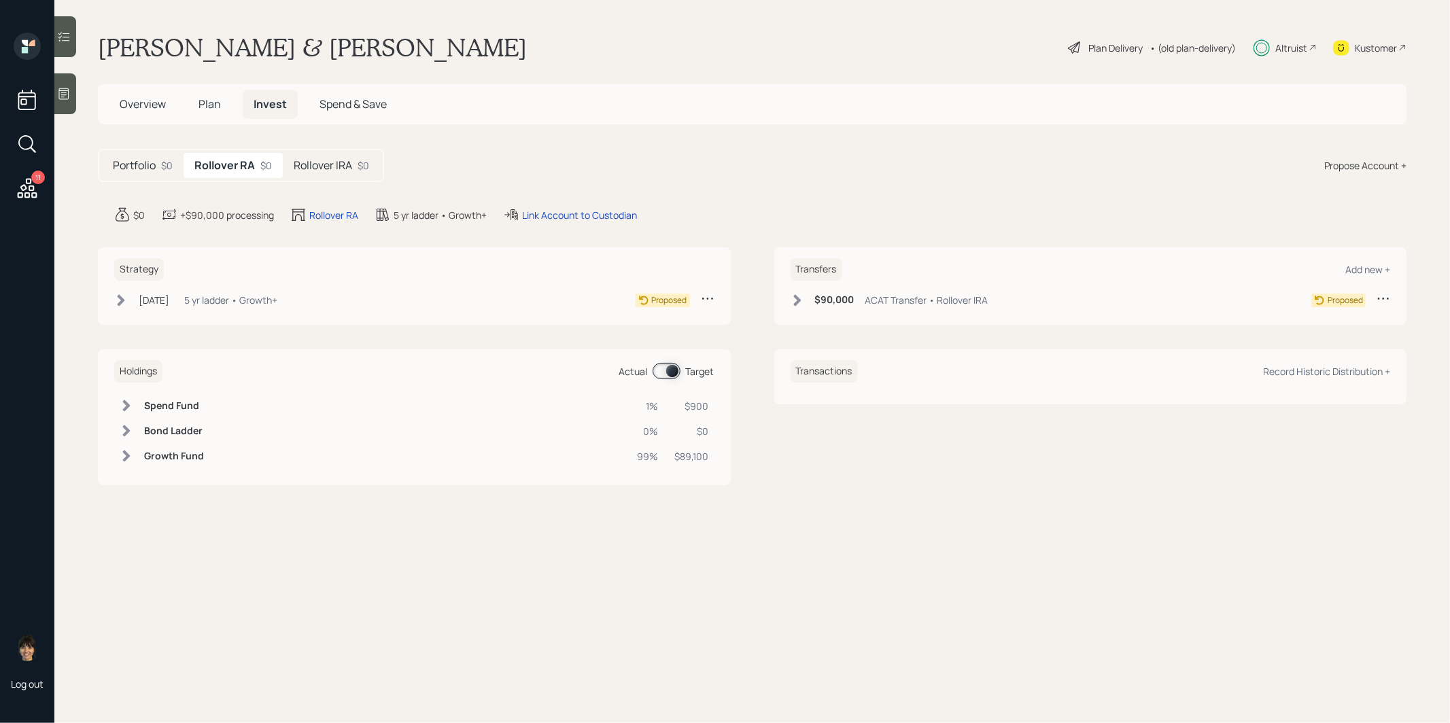
click at [121, 298] on icon at bounding box center [121, 300] width 7 height 12
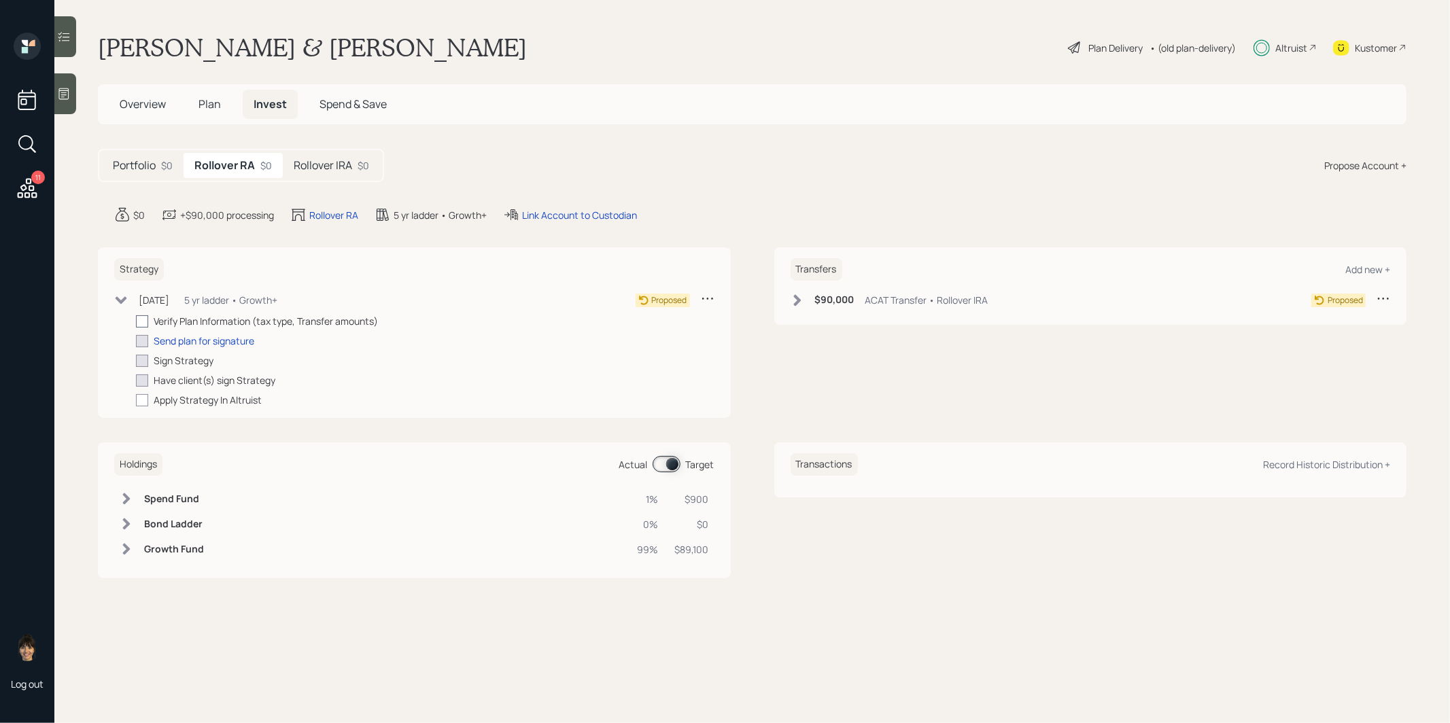
click at [141, 320] on div at bounding box center [142, 321] width 12 height 12
click at [136, 321] on input "checkbox" at bounding box center [135, 321] width 1 height 1
checkbox input "true"
click at [797, 297] on icon at bounding box center [796, 300] width 7 height 12
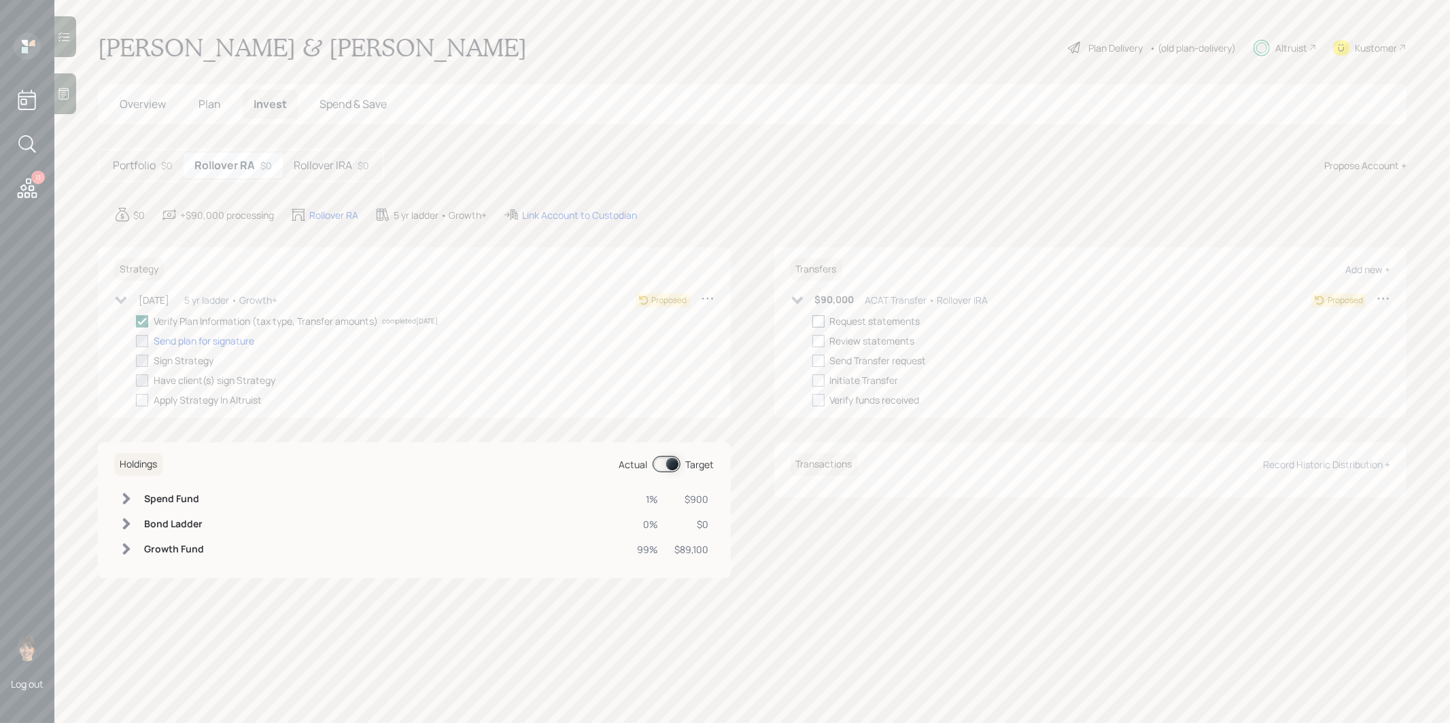
click at [816, 320] on div at bounding box center [818, 321] width 12 height 12
click at [812, 321] on input "checkbox" at bounding box center [812, 321] width 1 height 1
checkbox input "true"
click at [326, 215] on div "Rollover RA" at bounding box center [333, 215] width 49 height 14
select select "traditional"
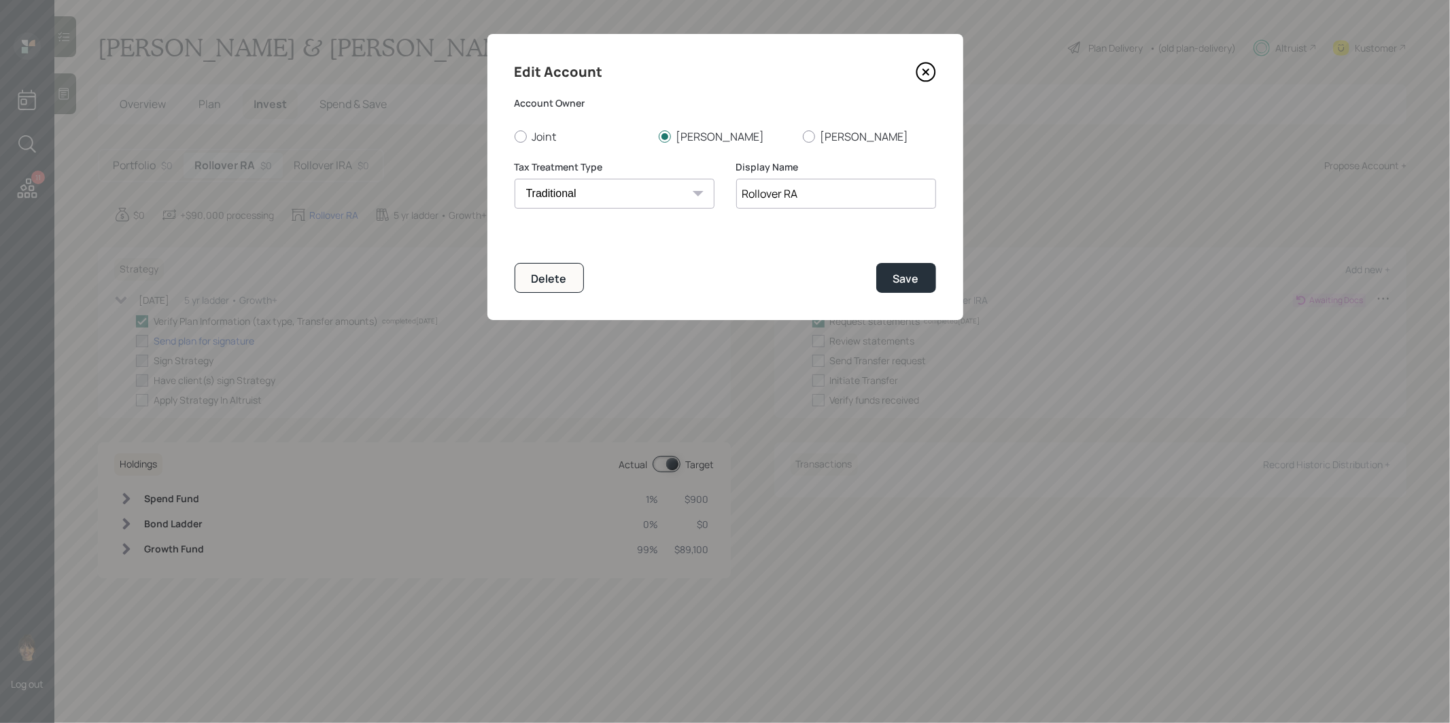
click at [742, 194] on input "Rollover RA" at bounding box center [836, 194] width 200 height 30
type input "Debra Rollover RA"
click at [913, 277] on div "Save" at bounding box center [906, 278] width 26 height 15
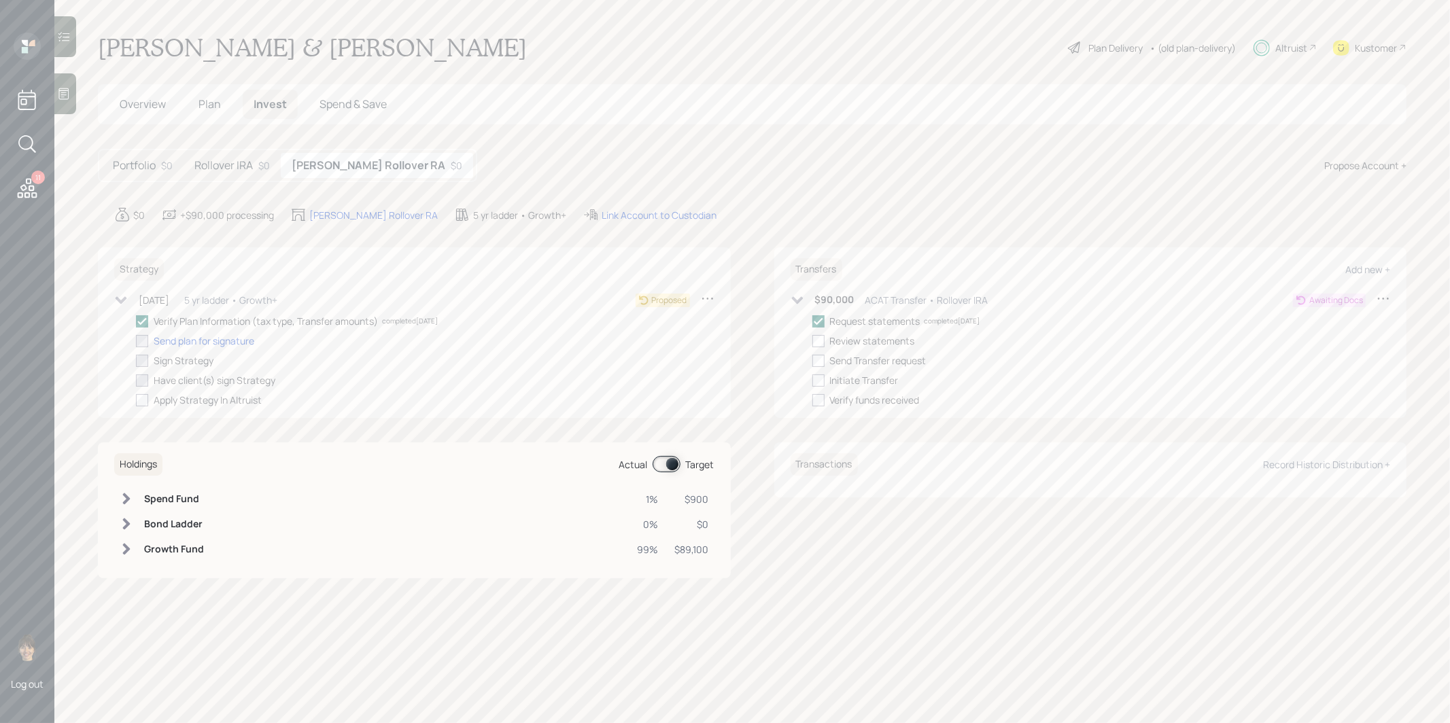
click at [210, 162] on h5 "Rollover IRA" at bounding box center [223, 165] width 58 height 13
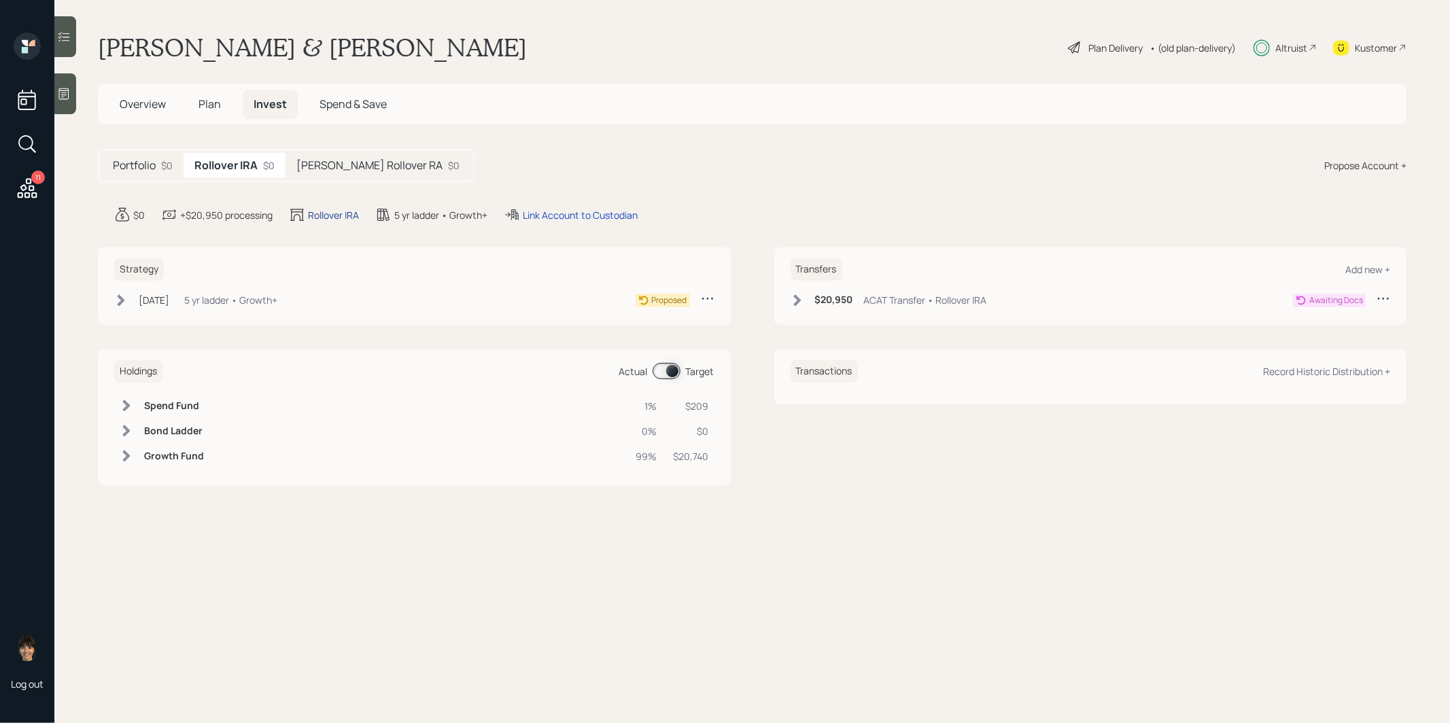
click at [330, 211] on div "Rollover IRA" at bounding box center [333, 215] width 51 height 14
select select "traditional"
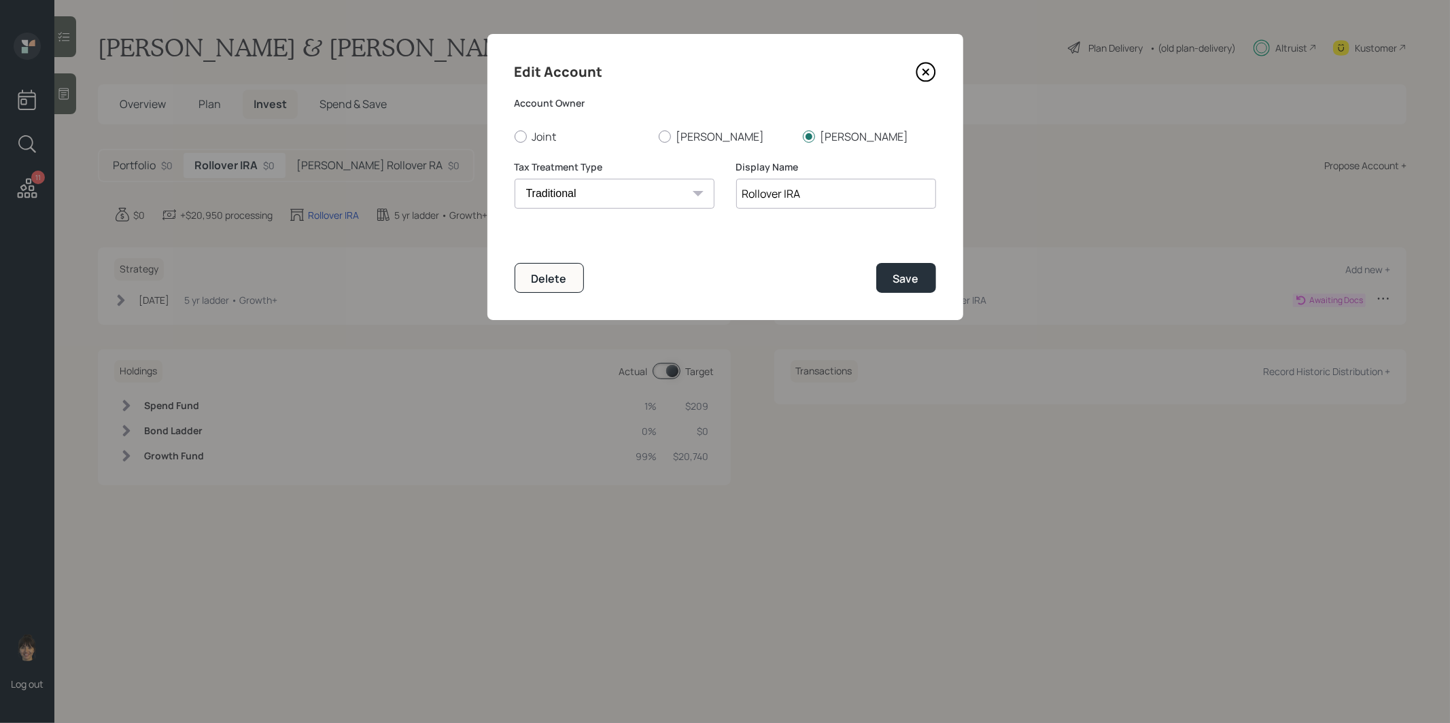
click at [741, 196] on input "Rollover IRA" at bounding box center [836, 194] width 200 height 30
type input "John Rollover IRA"
click at [919, 279] on button "Save" at bounding box center [906, 277] width 60 height 29
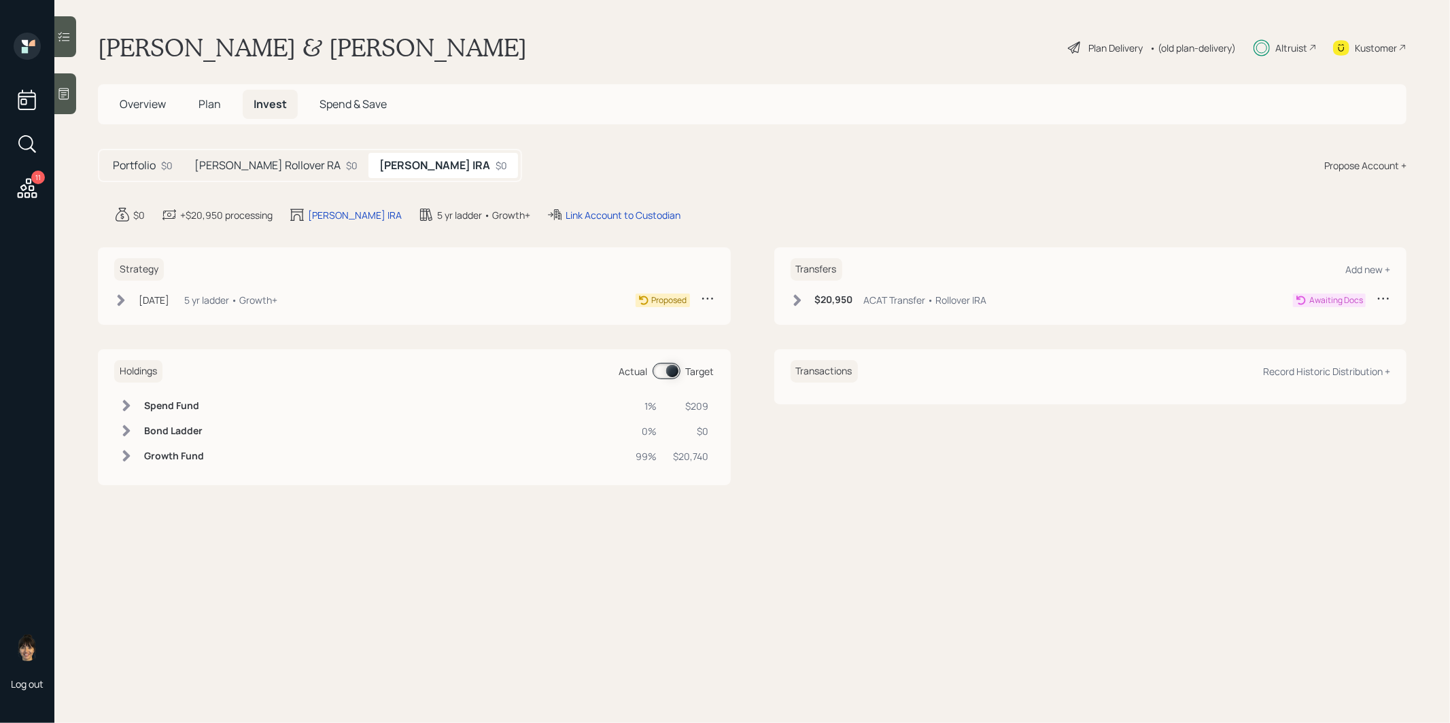
click at [251, 160] on h5 "Debra Rollover RA" at bounding box center [267, 165] width 146 height 13
click at [798, 299] on icon at bounding box center [796, 300] width 7 height 12
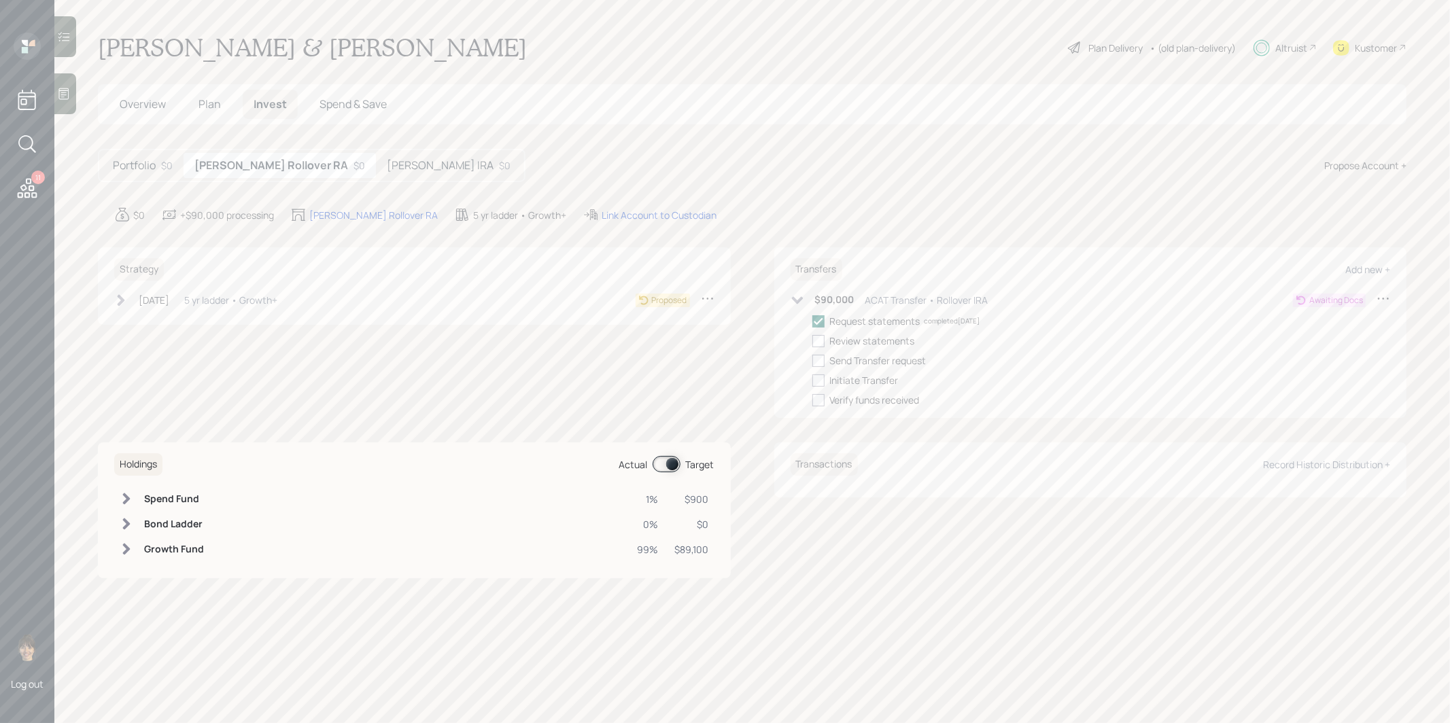
click at [120, 299] on icon at bounding box center [121, 301] width 14 height 14
click at [606, 213] on div "Link Account to Custodian" at bounding box center [658, 215] width 115 height 14
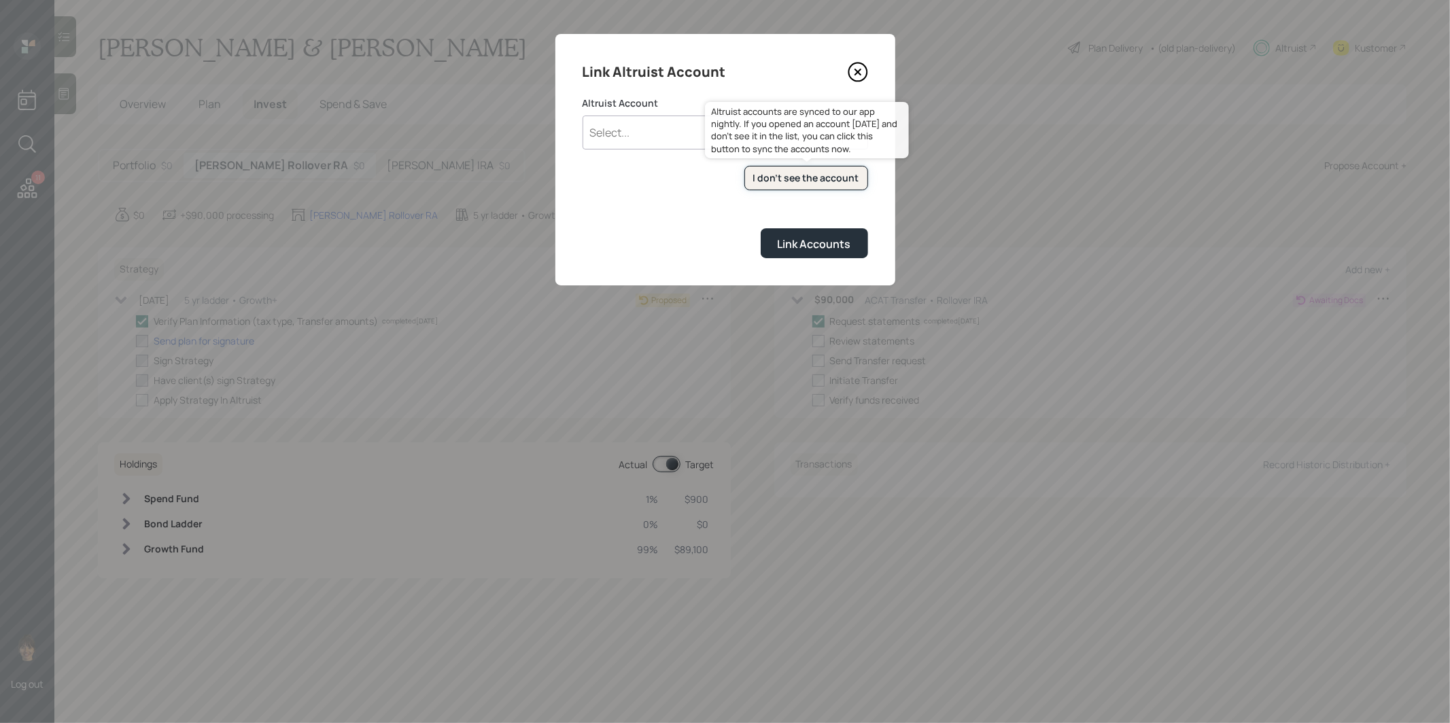
click at [794, 179] on div "I don't see the account" at bounding box center [806, 178] width 106 height 14
click at [648, 135] on div "Select..." at bounding box center [712, 132] width 259 height 23
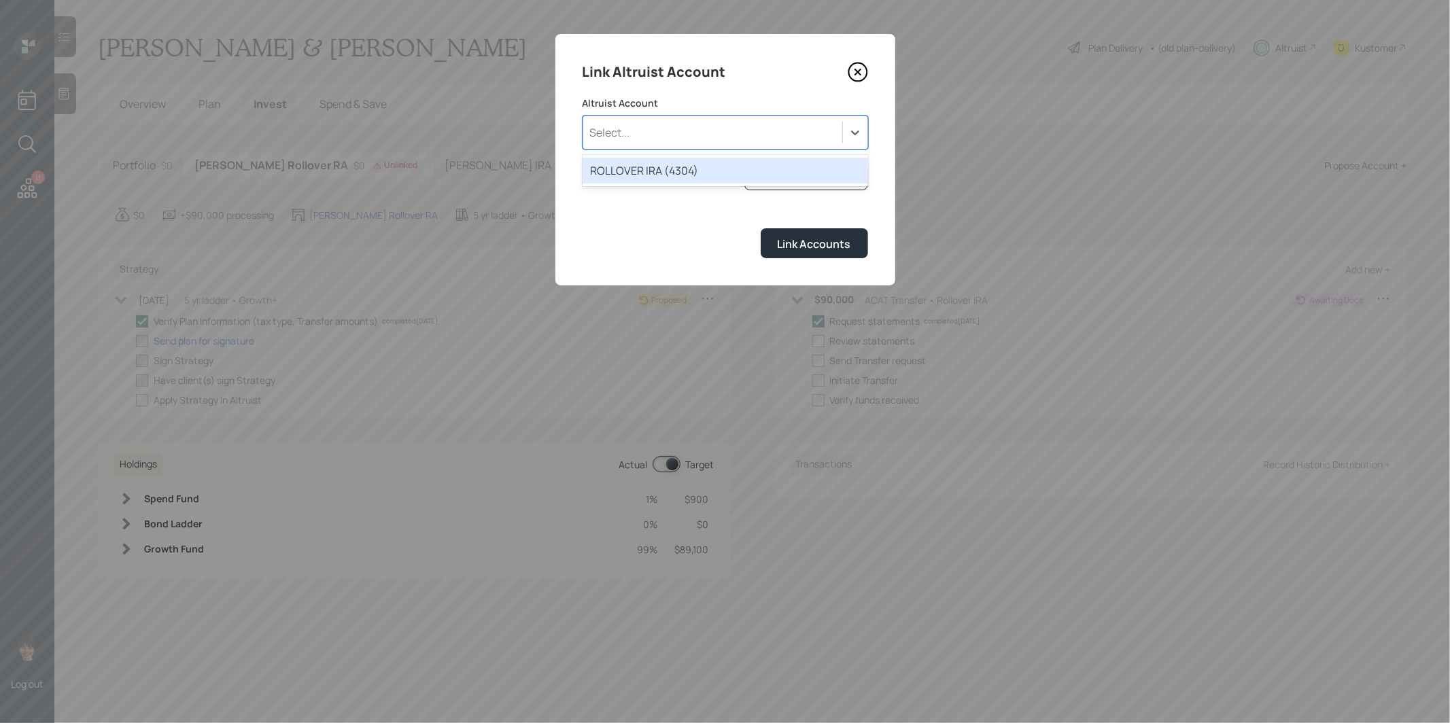
click at [642, 167] on div "ROLLOVER IRA (4304)" at bounding box center [724, 171] width 285 height 26
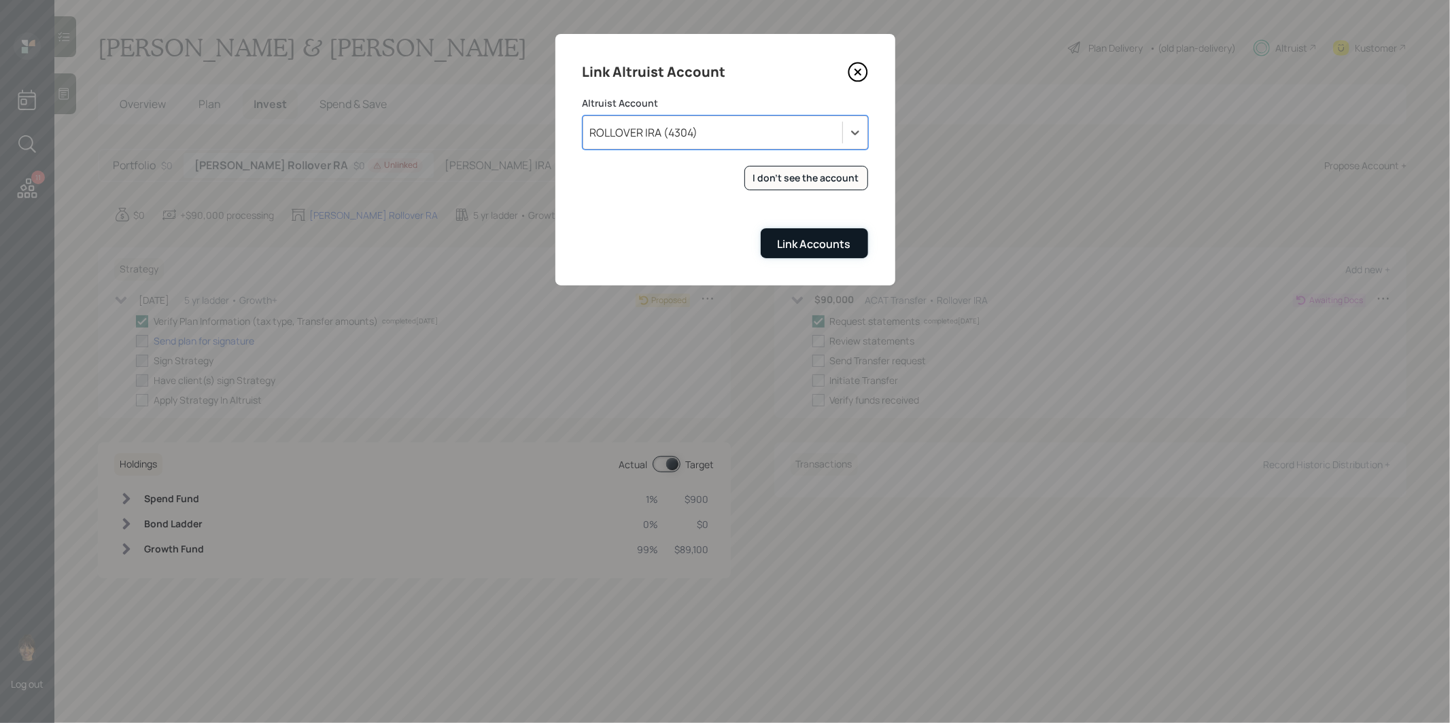
click at [800, 244] on div "Link Accounts" at bounding box center [814, 244] width 73 height 15
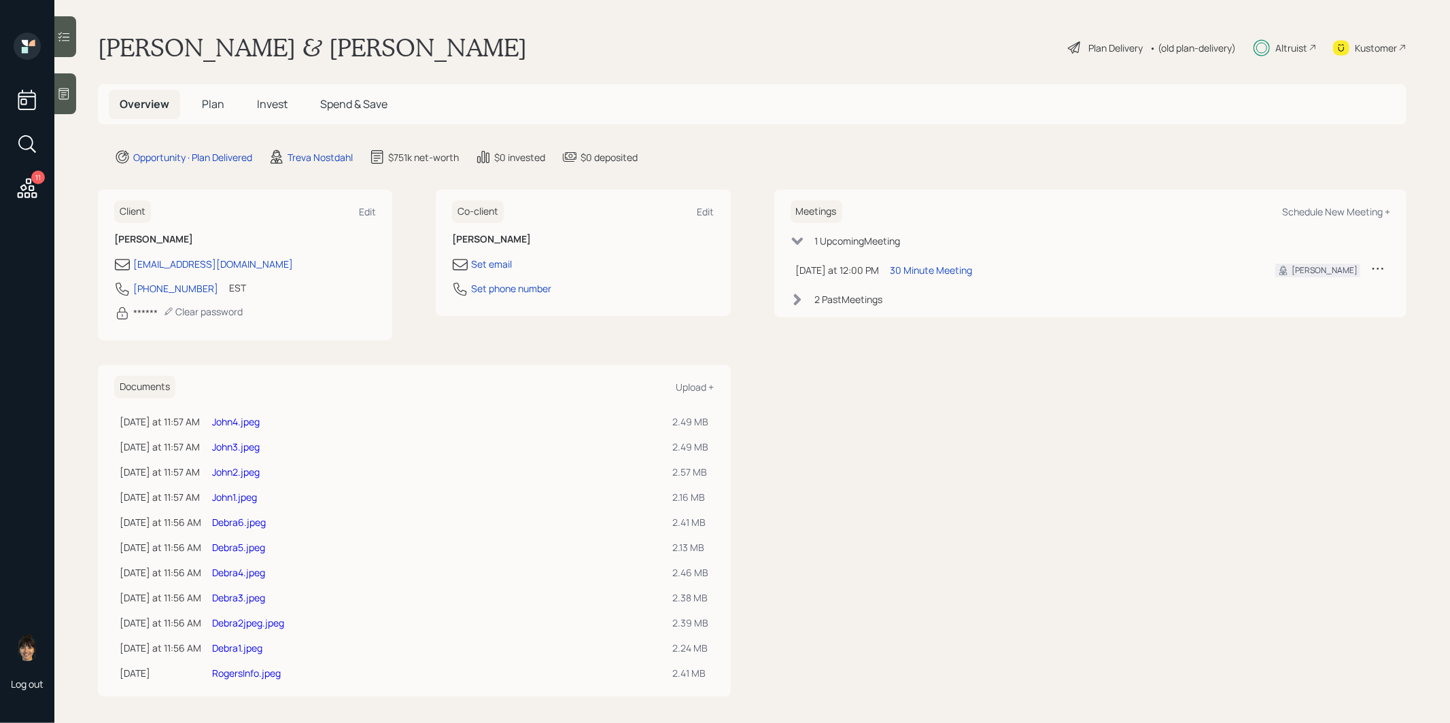
click at [240, 495] on link "John1.jpeg" at bounding box center [234, 497] width 45 height 13
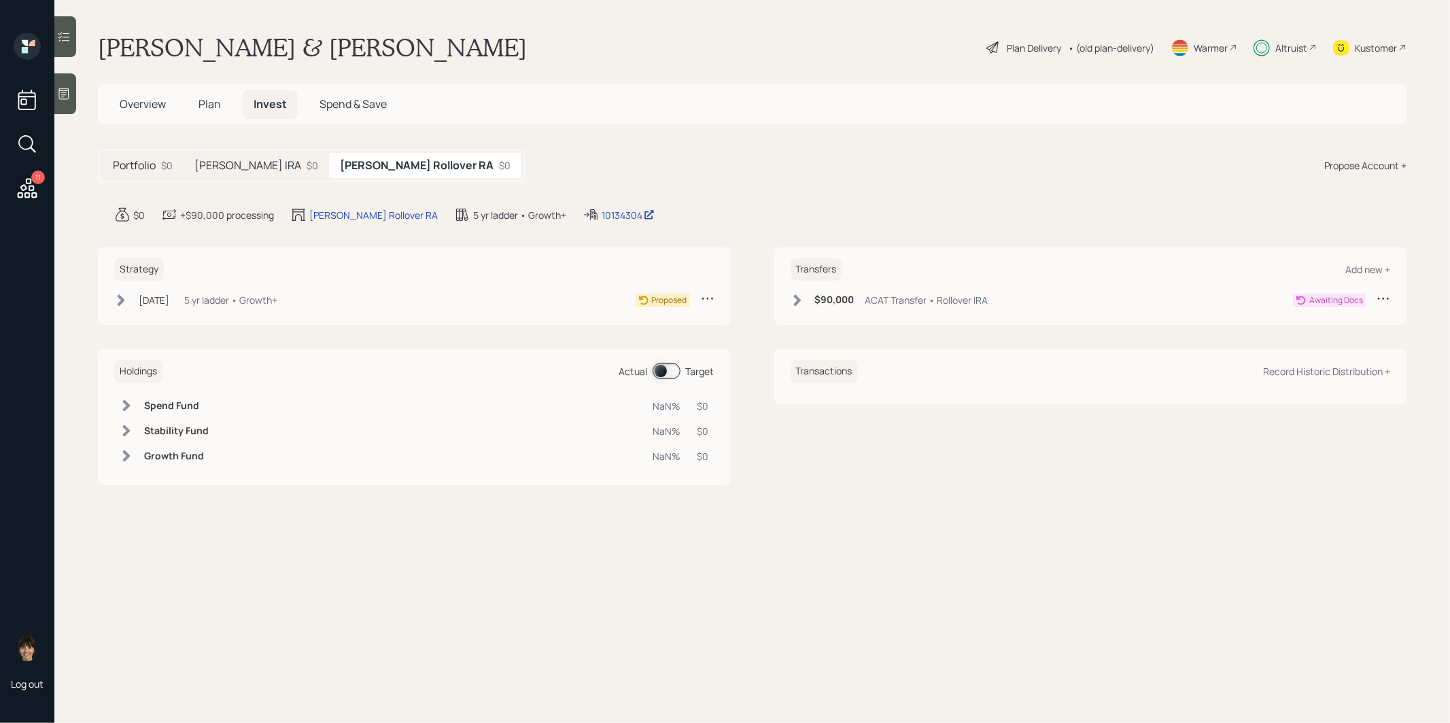
click at [130, 101] on span "Overview" at bounding box center [143, 104] width 46 height 15
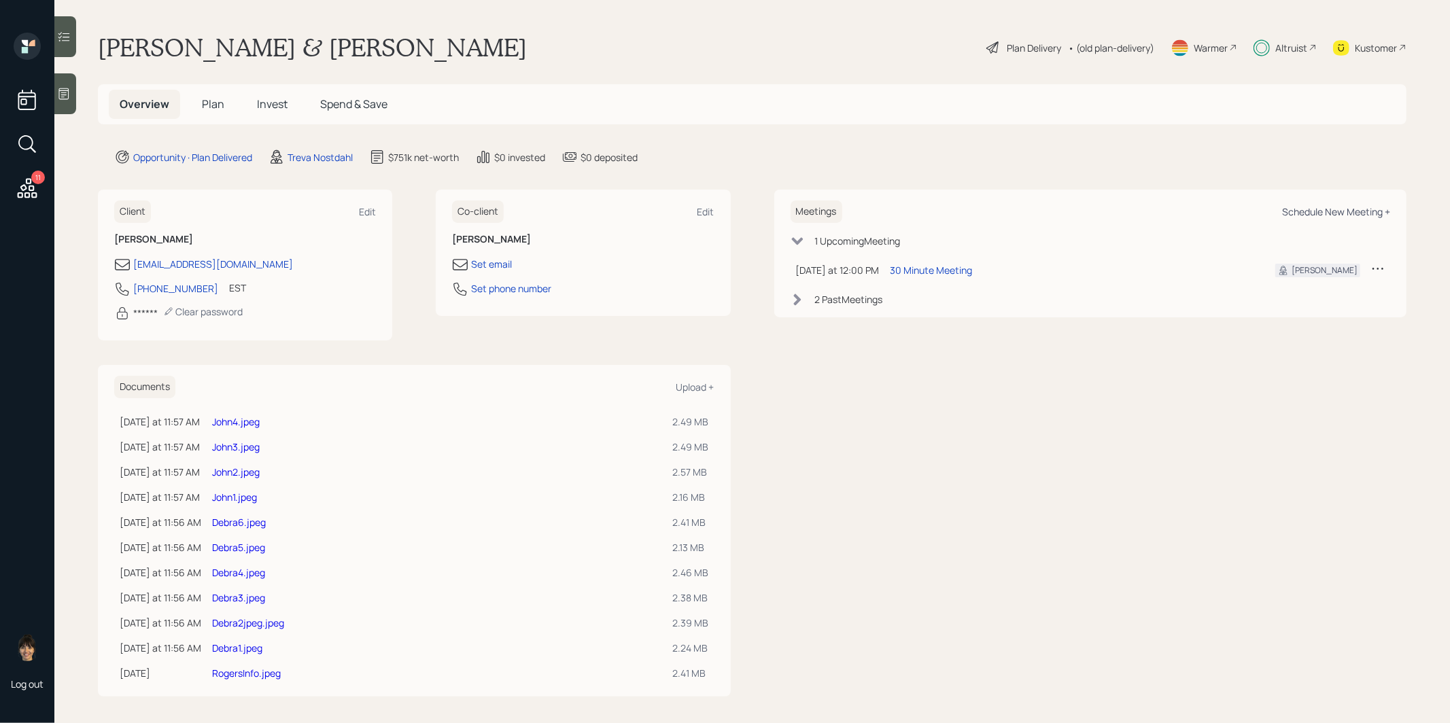
click at [1295, 208] on div "Schedule New Meeting +" at bounding box center [1336, 211] width 108 height 13
select select "8b79112e-3cfb-44f9-89e7-15267fe946c1"
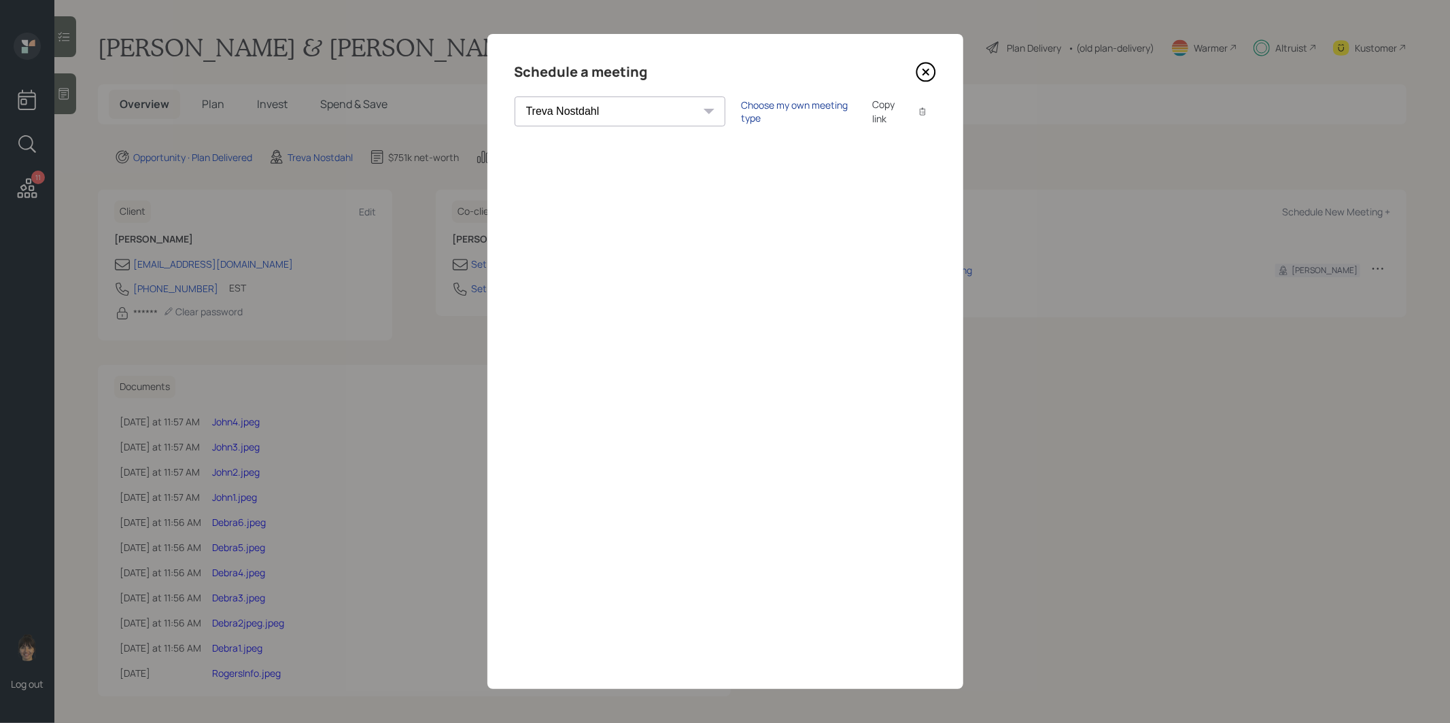
click at [742, 106] on div "Choose my own meeting type" at bounding box center [799, 112] width 114 height 26
click at [927, 67] on icon at bounding box center [925, 72] width 20 height 20
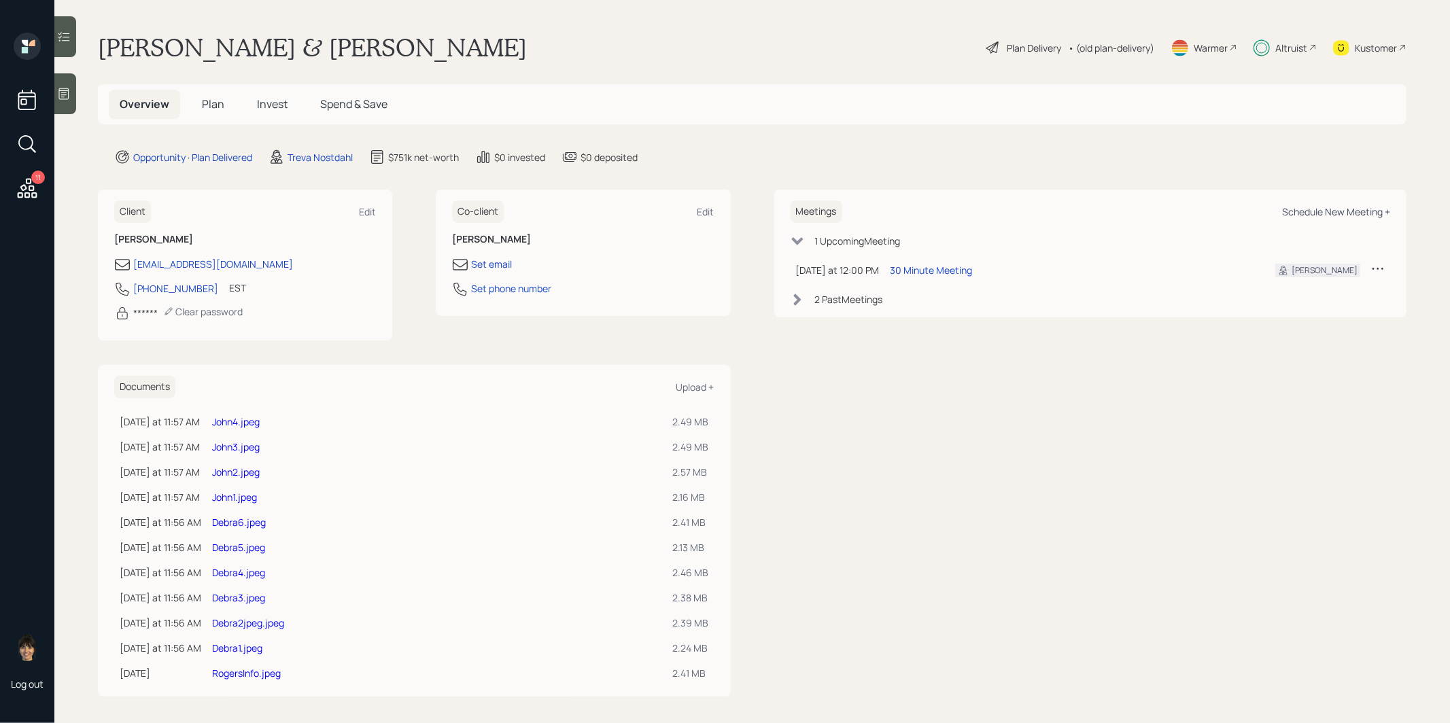
click at [1304, 215] on div "Schedule New Meeting +" at bounding box center [1336, 211] width 108 height 13
select select "8b79112e-3cfb-44f9-89e7-15267fe946c1"
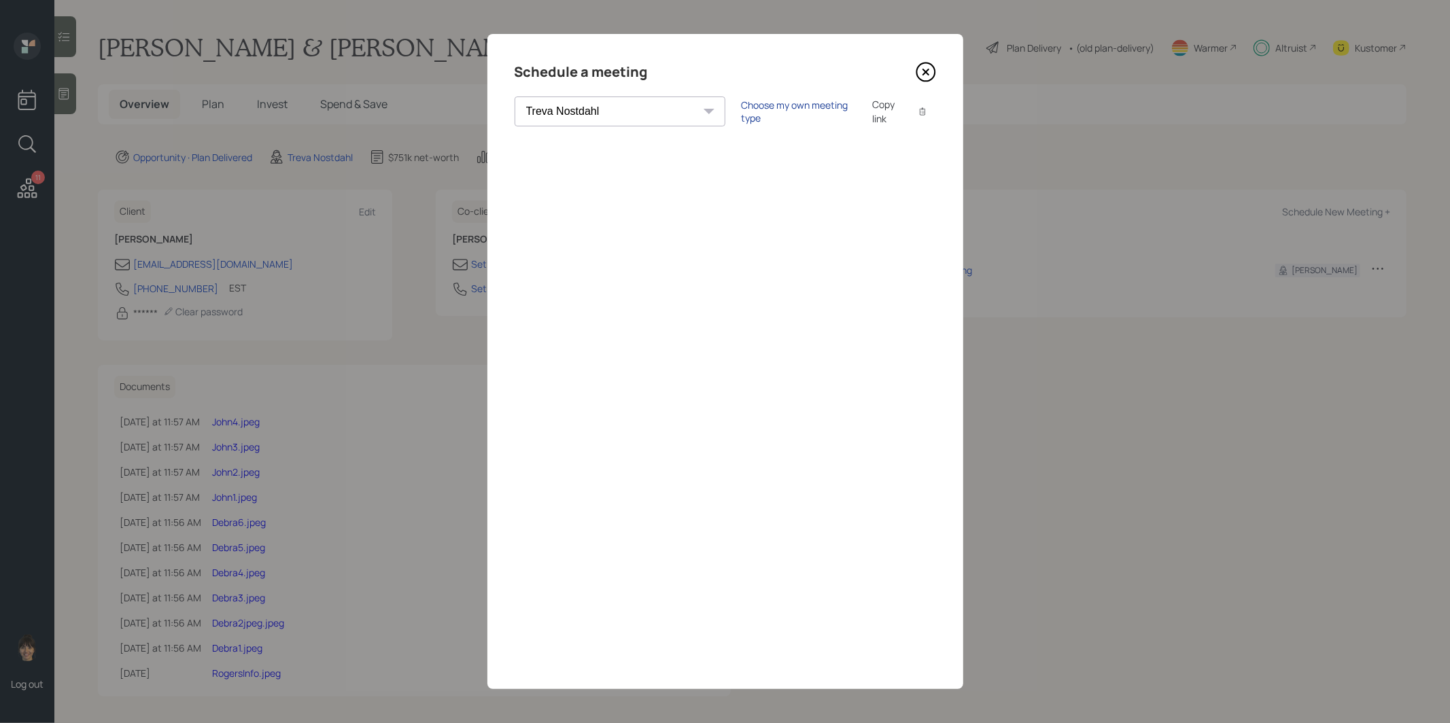
click at [742, 109] on div "Choose my own meeting type" at bounding box center [799, 112] width 114 height 26
click at [924, 71] on icon at bounding box center [924, 71] width 5 height 5
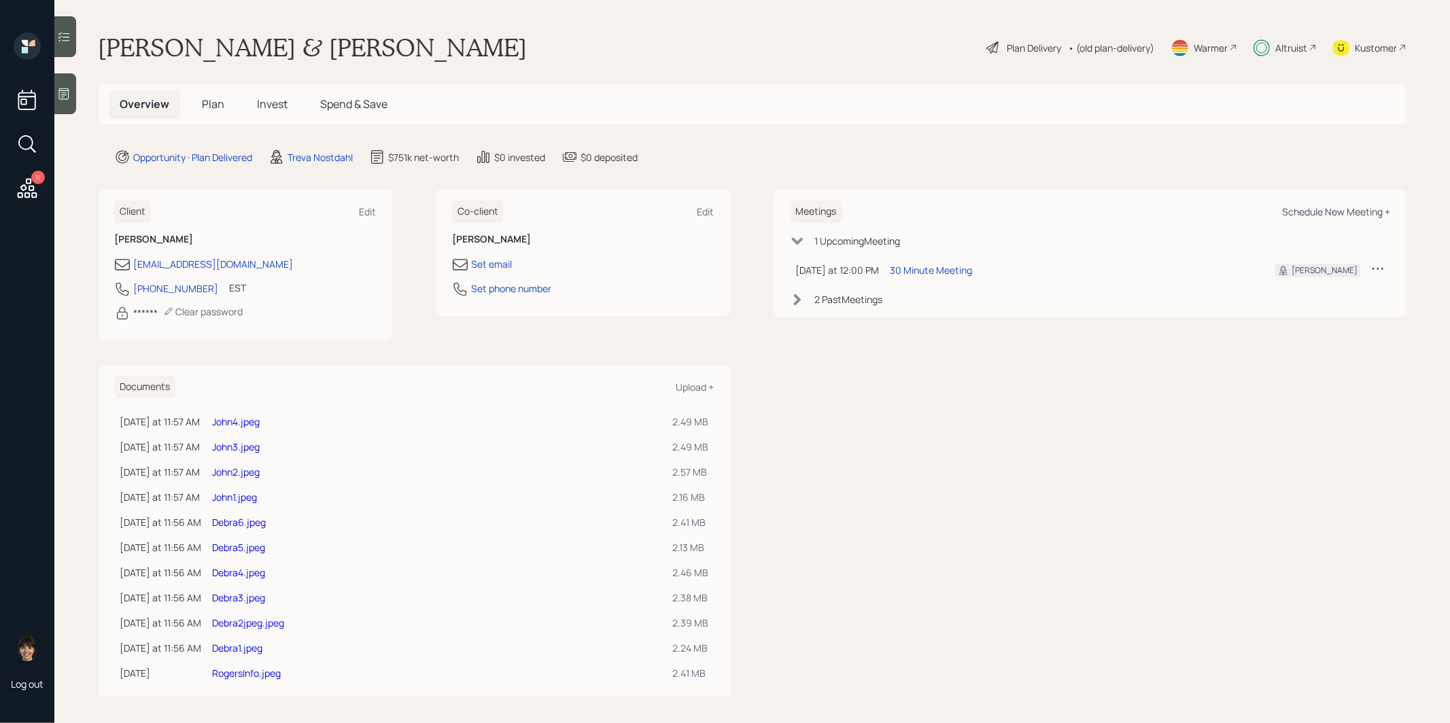
click at [1374, 215] on div "Schedule New Meeting +" at bounding box center [1336, 211] width 108 height 13
select select "8b79112e-3cfb-44f9-89e7-15267fe946c1"
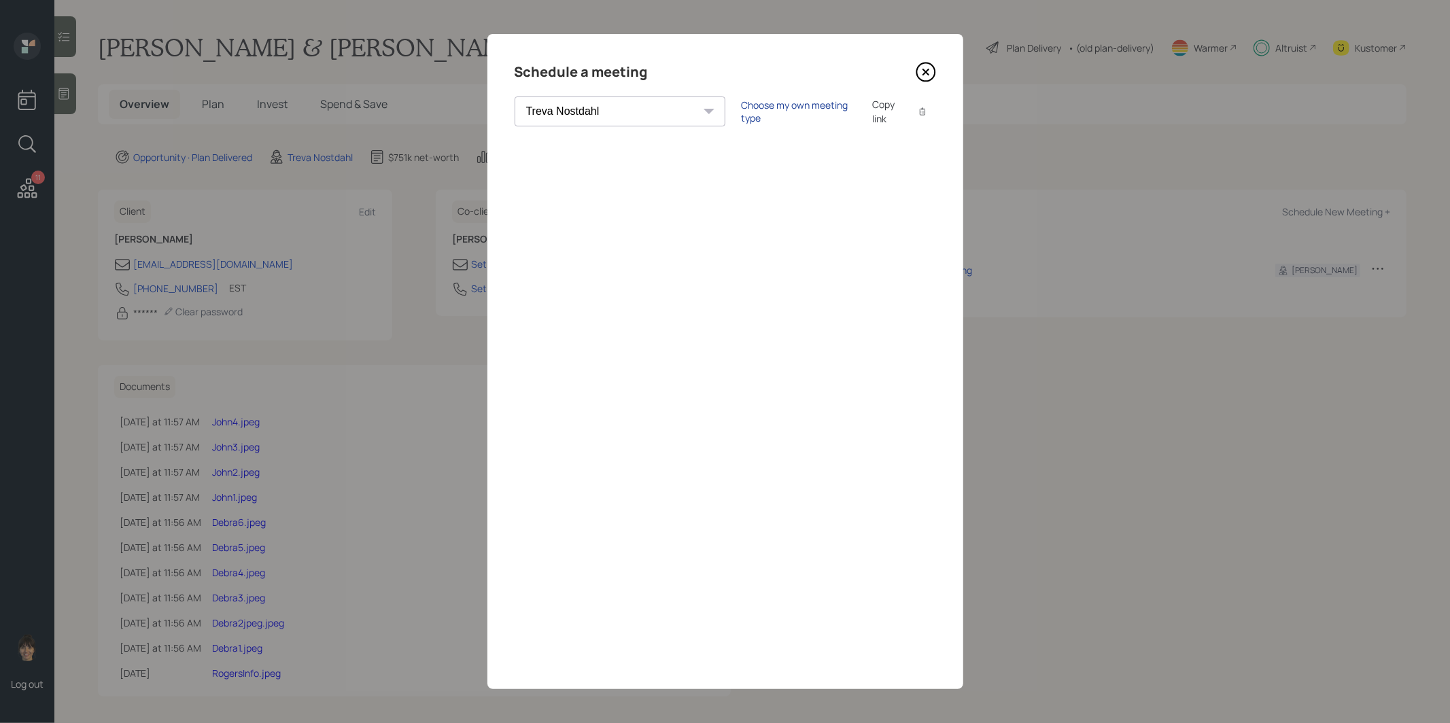
click at [742, 109] on div "Choose my own meeting type" at bounding box center [799, 112] width 114 height 26
click at [930, 73] on icon at bounding box center [925, 72] width 20 height 20
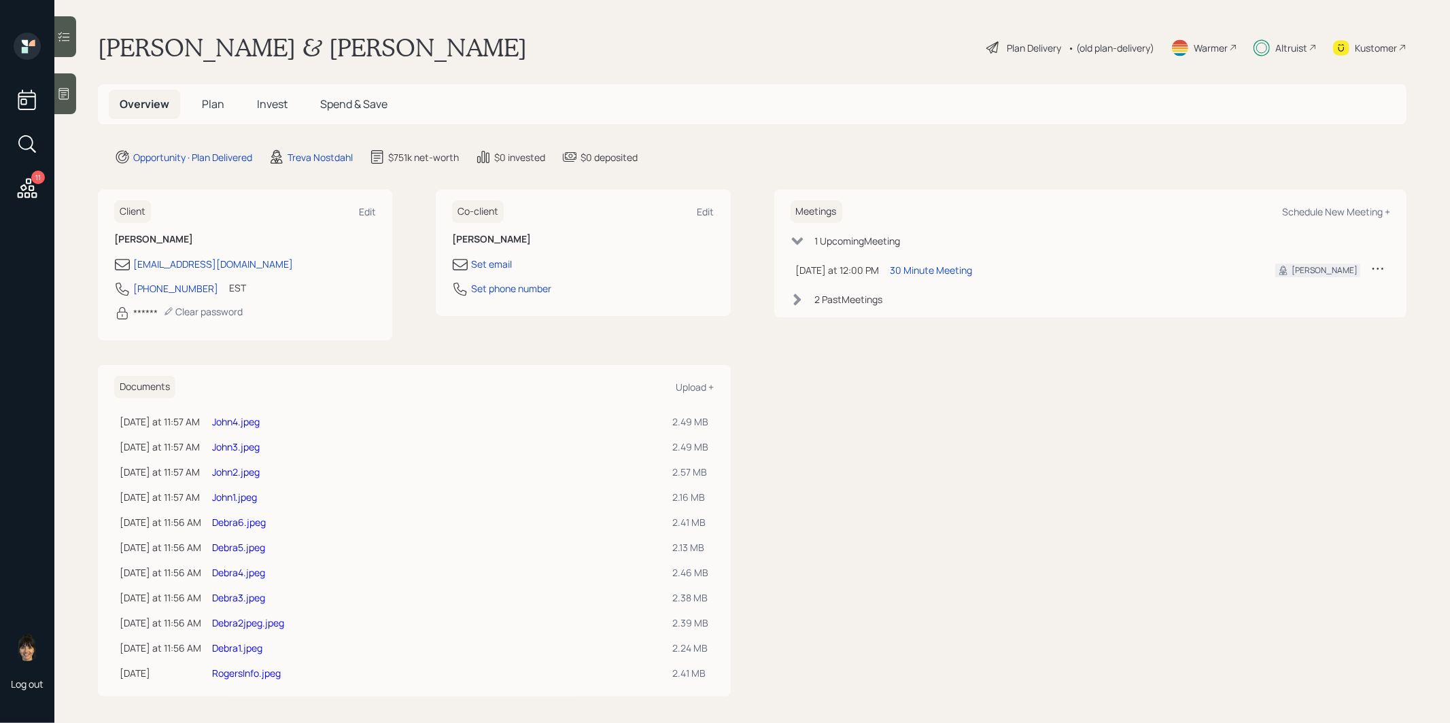
click at [272, 103] on span "Invest" at bounding box center [272, 104] width 31 height 15
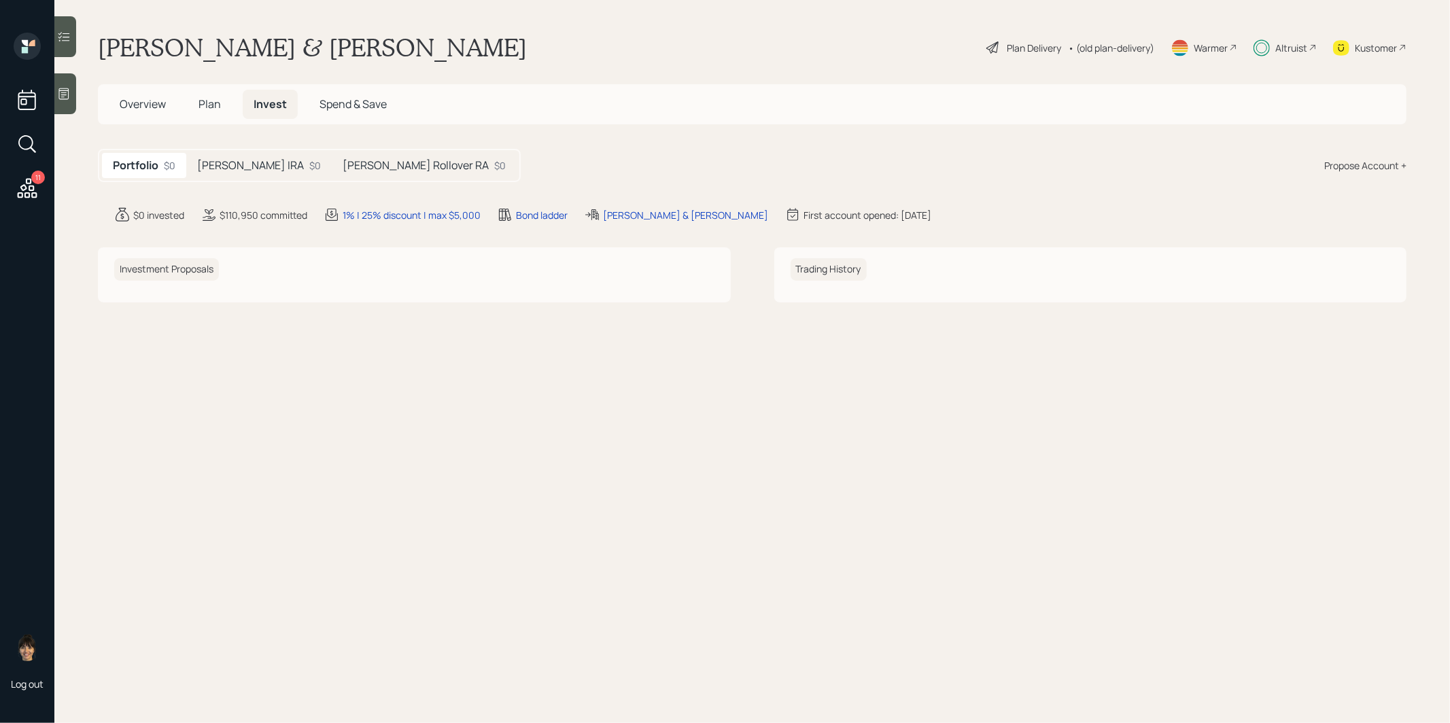
click at [352, 165] on h5 "Debra Rollover RA" at bounding box center [416, 165] width 146 height 13
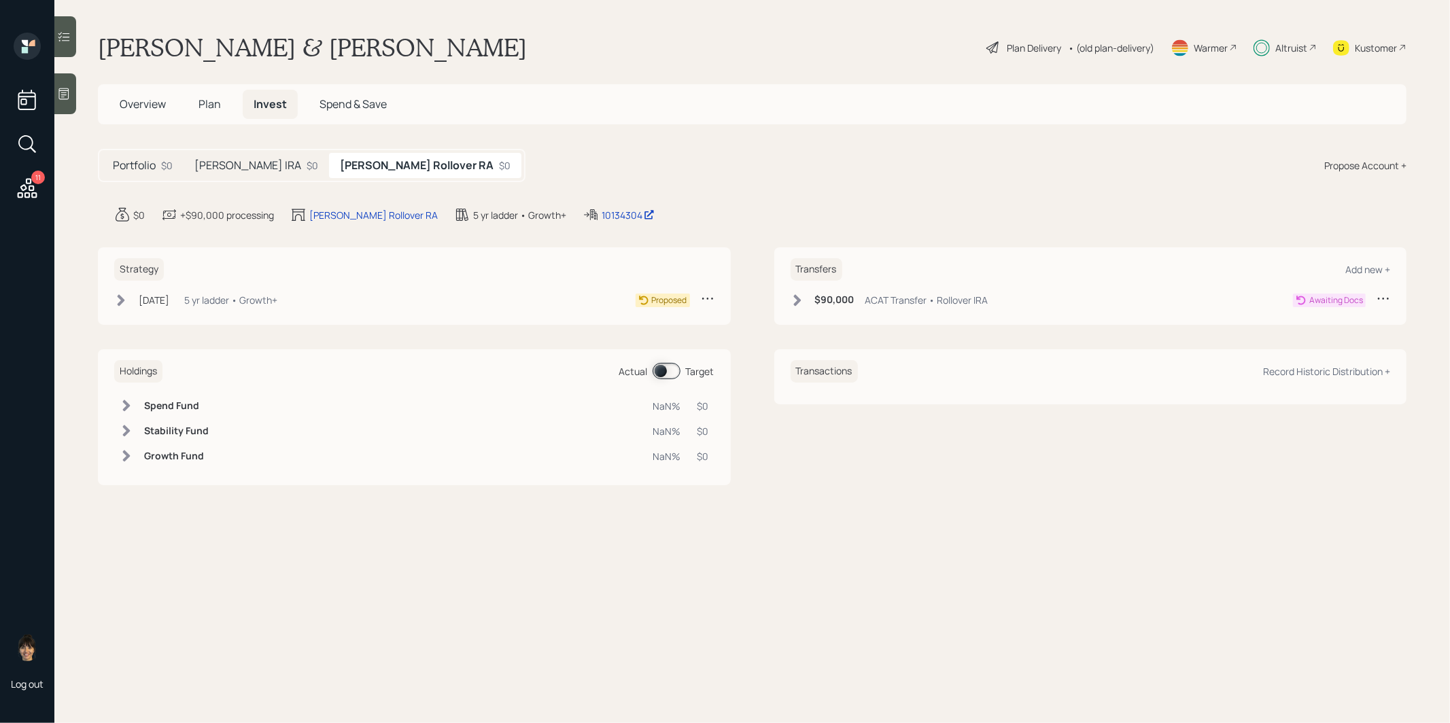
click at [125, 301] on icon at bounding box center [121, 301] width 14 height 14
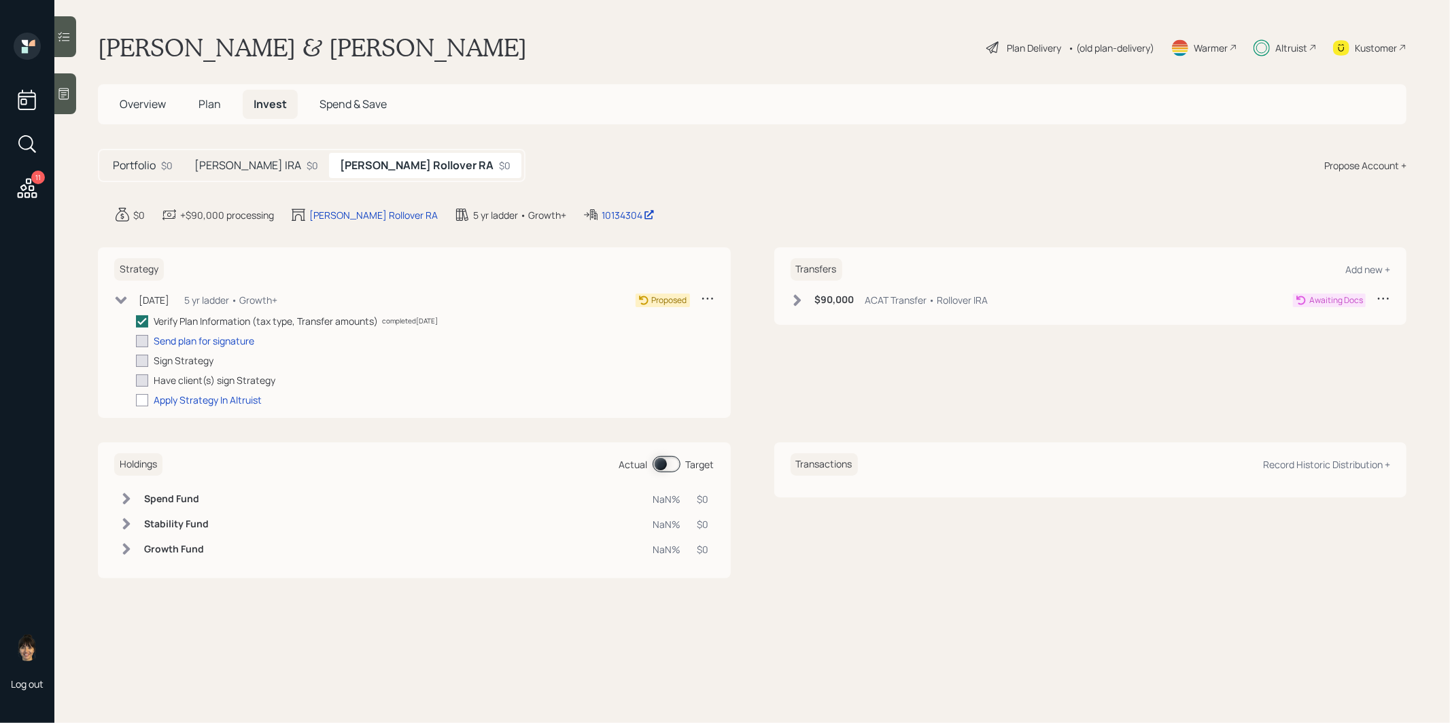
click at [793, 300] on icon at bounding box center [797, 301] width 14 height 14
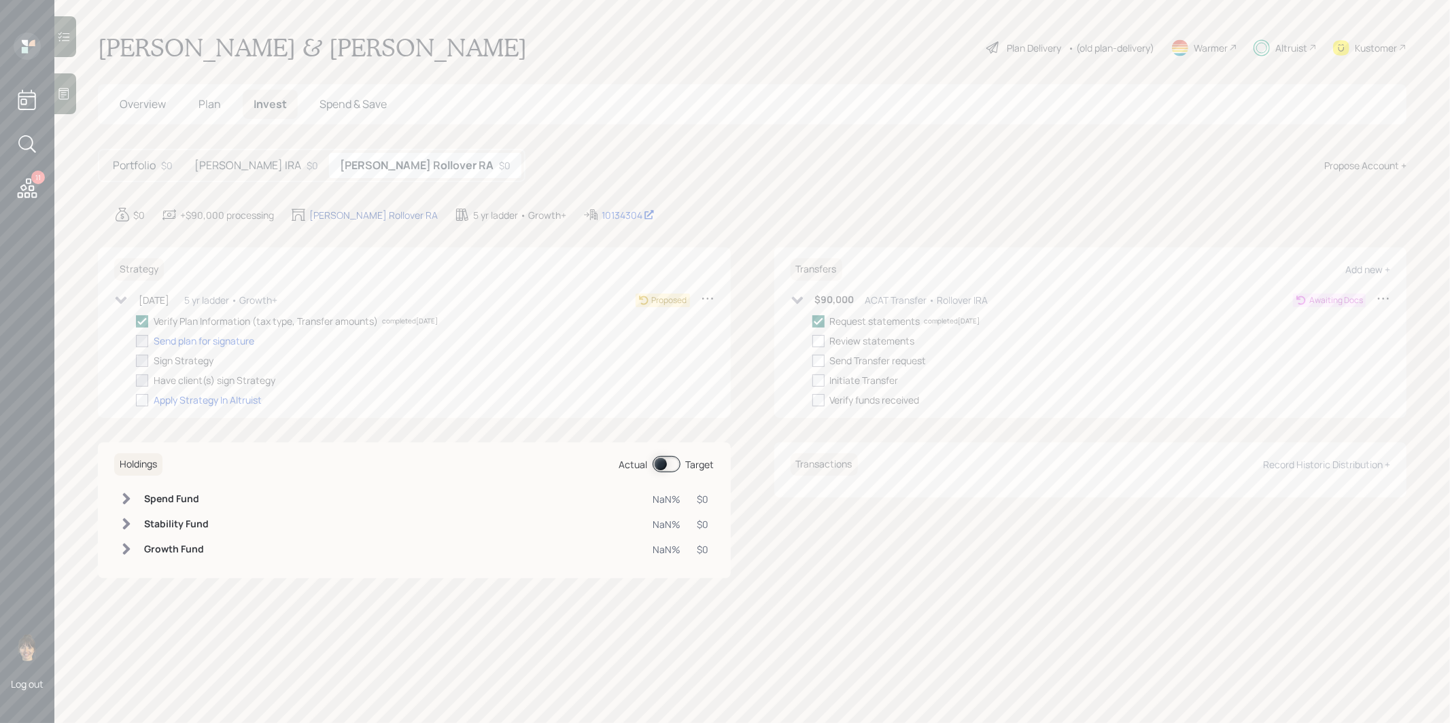
click at [337, 215] on div "Debra Rollover RA" at bounding box center [373, 215] width 128 height 14
select select "traditional"
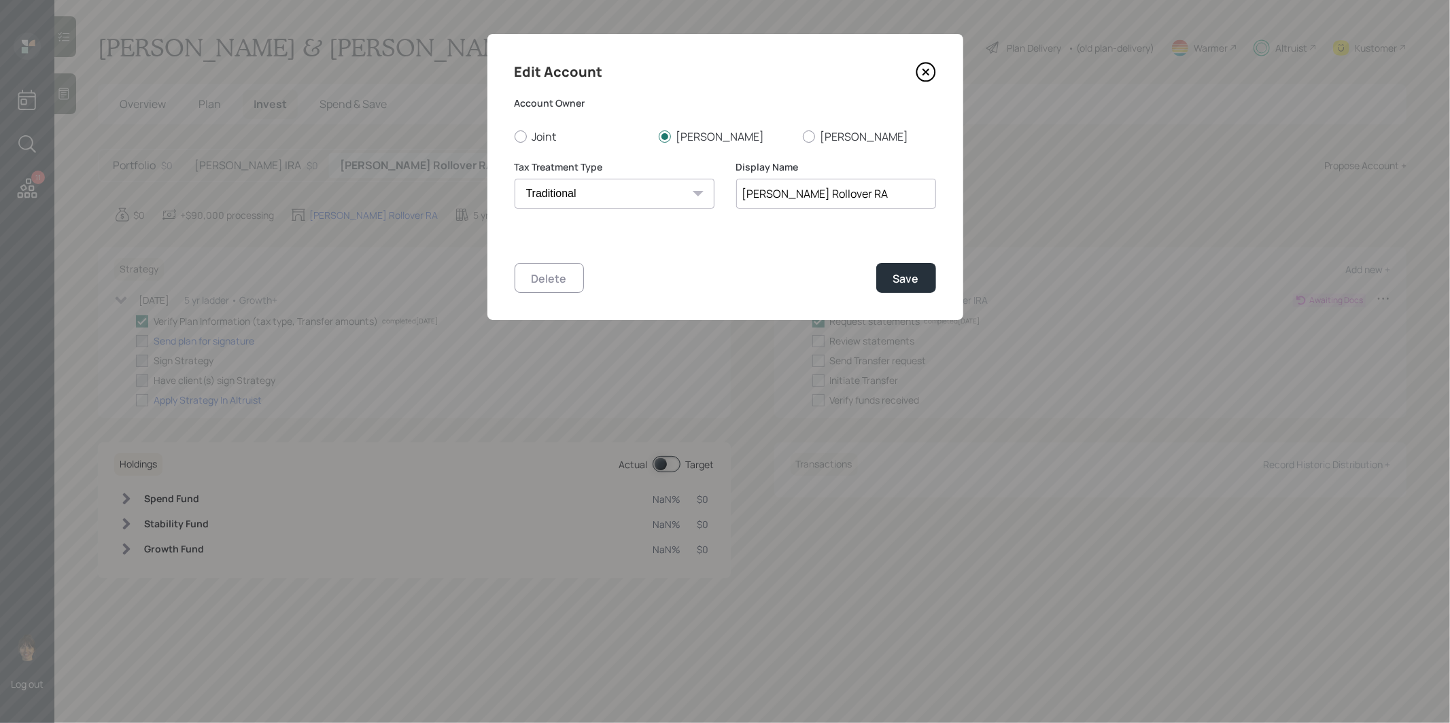
click at [814, 197] on input "Debra Rollover RA" at bounding box center [836, 194] width 200 height 30
type input "Debra Rollover IRA"
click at [905, 275] on div "Save" at bounding box center [906, 278] width 26 height 15
